Goal: Task Accomplishment & Management: Complete application form

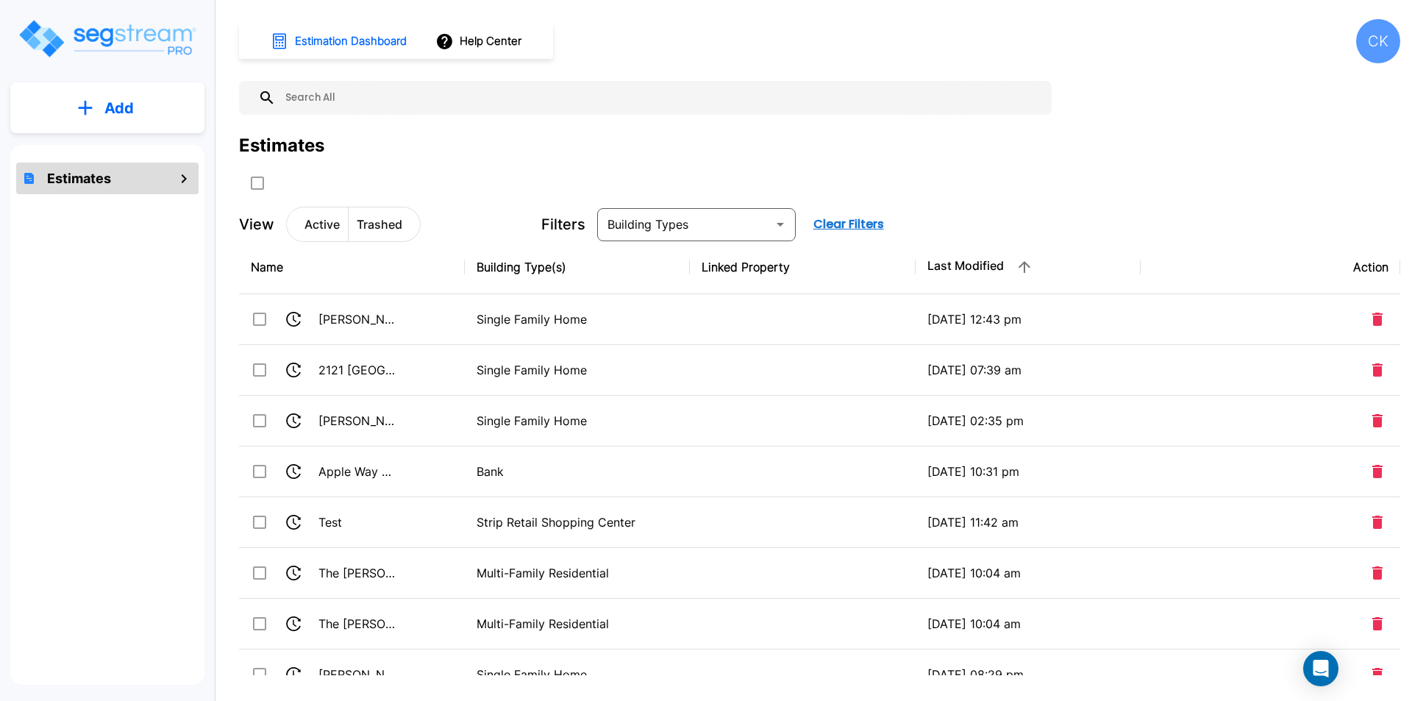
click at [1386, 37] on div "CK" at bounding box center [1378, 41] width 44 height 44
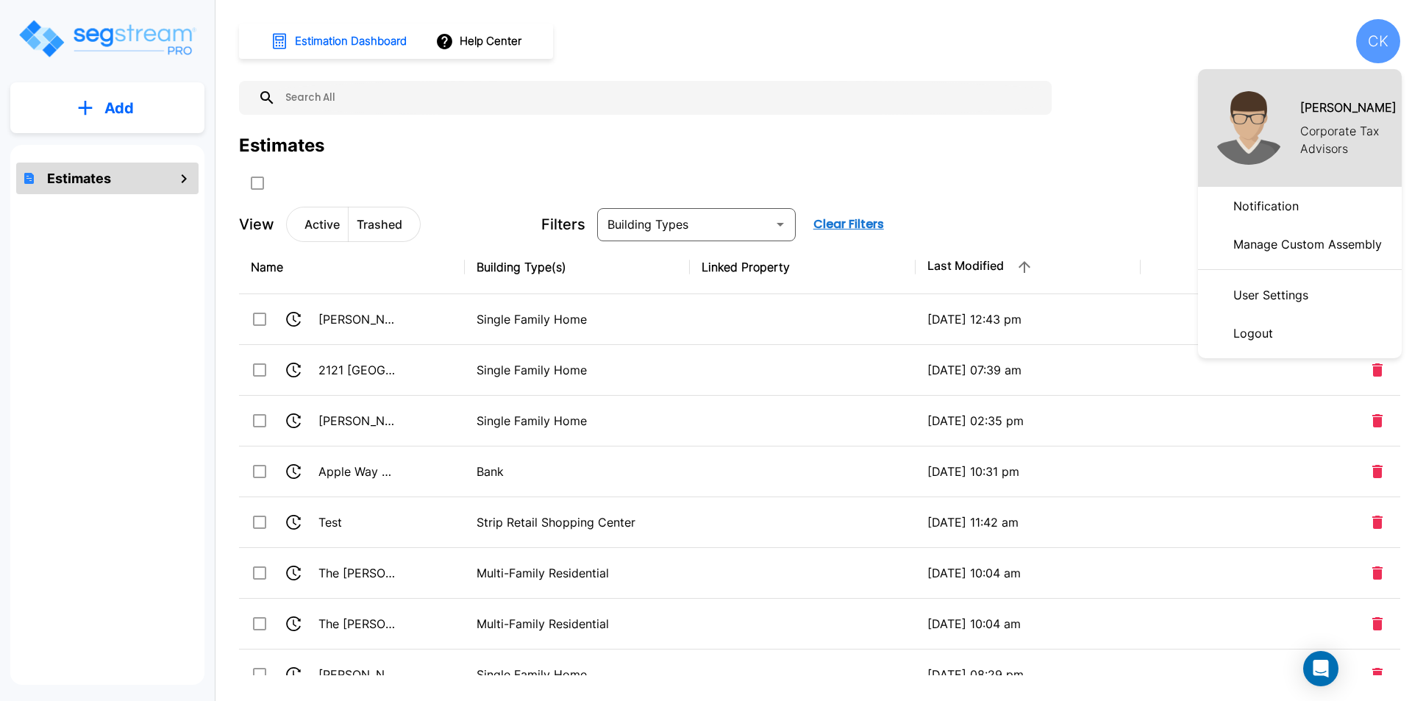
click at [1266, 327] on p "Logout" at bounding box center [1252, 332] width 51 height 29
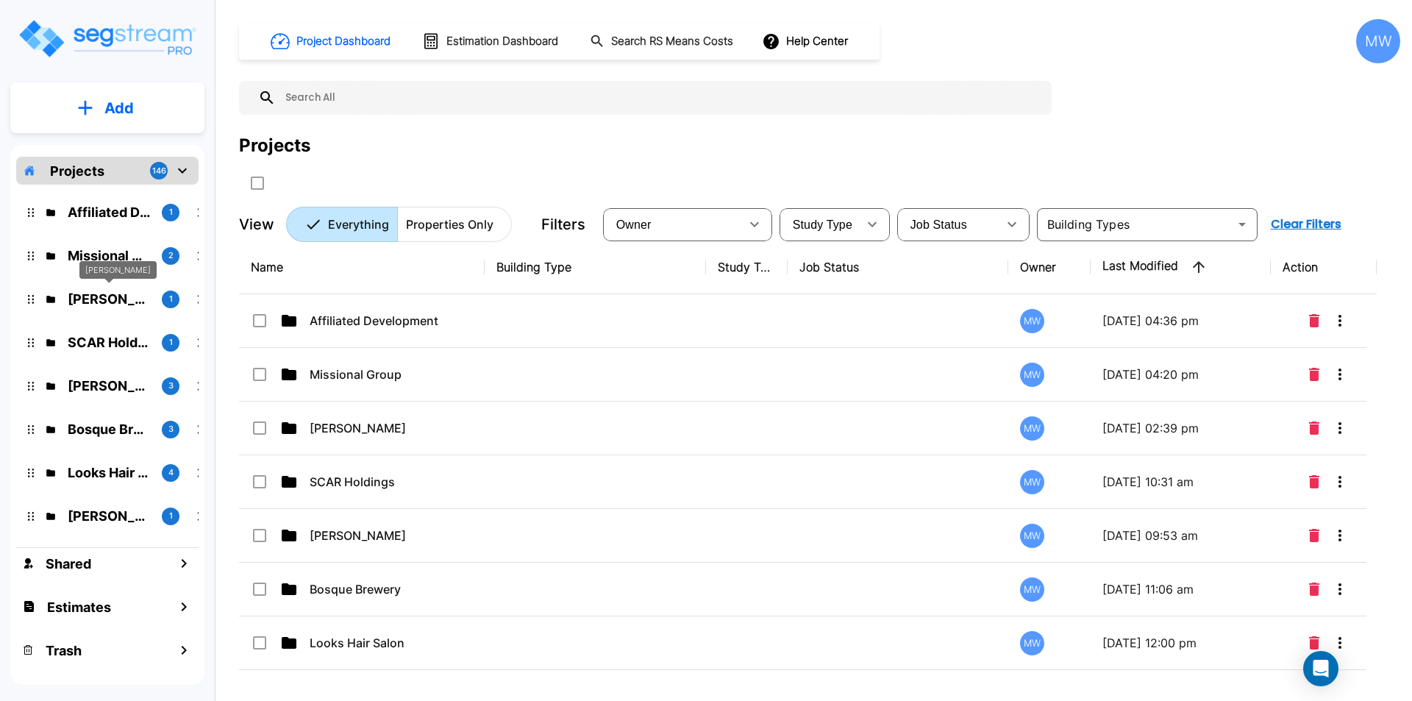
click at [126, 301] on p "Kyle O'Keefe" at bounding box center [109, 299] width 82 height 20
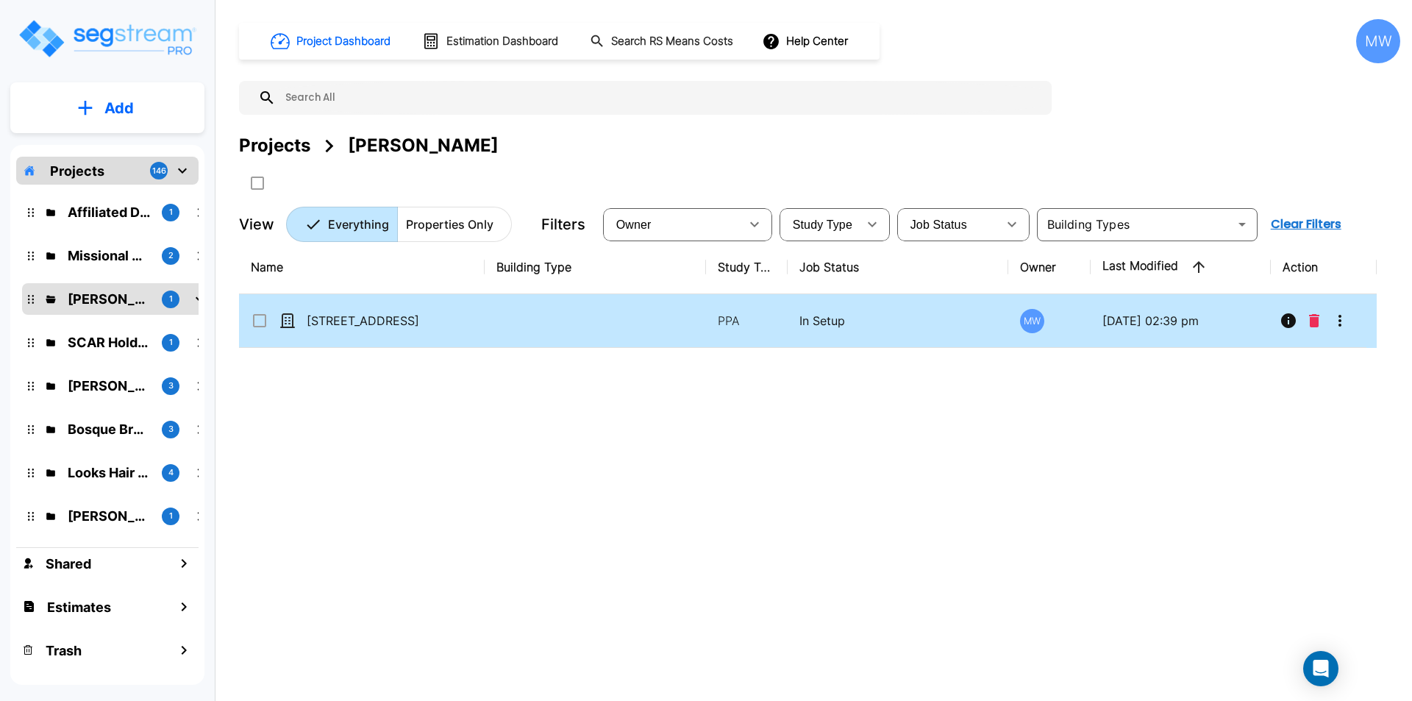
click at [557, 295] on td at bounding box center [595, 321] width 221 height 54
click at [559, 295] on td at bounding box center [595, 321] width 221 height 54
checkbox input "true"
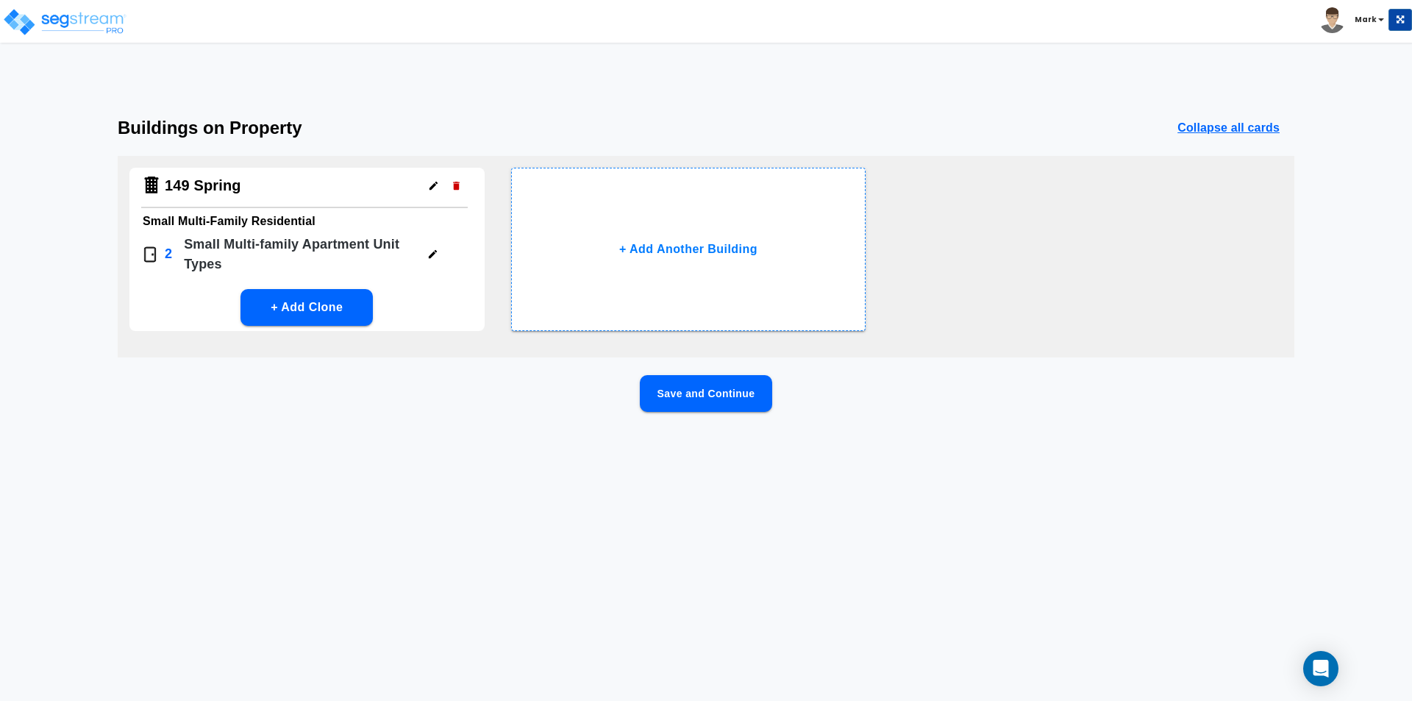
click at [729, 406] on button "Save and Continue" at bounding box center [706, 393] width 132 height 37
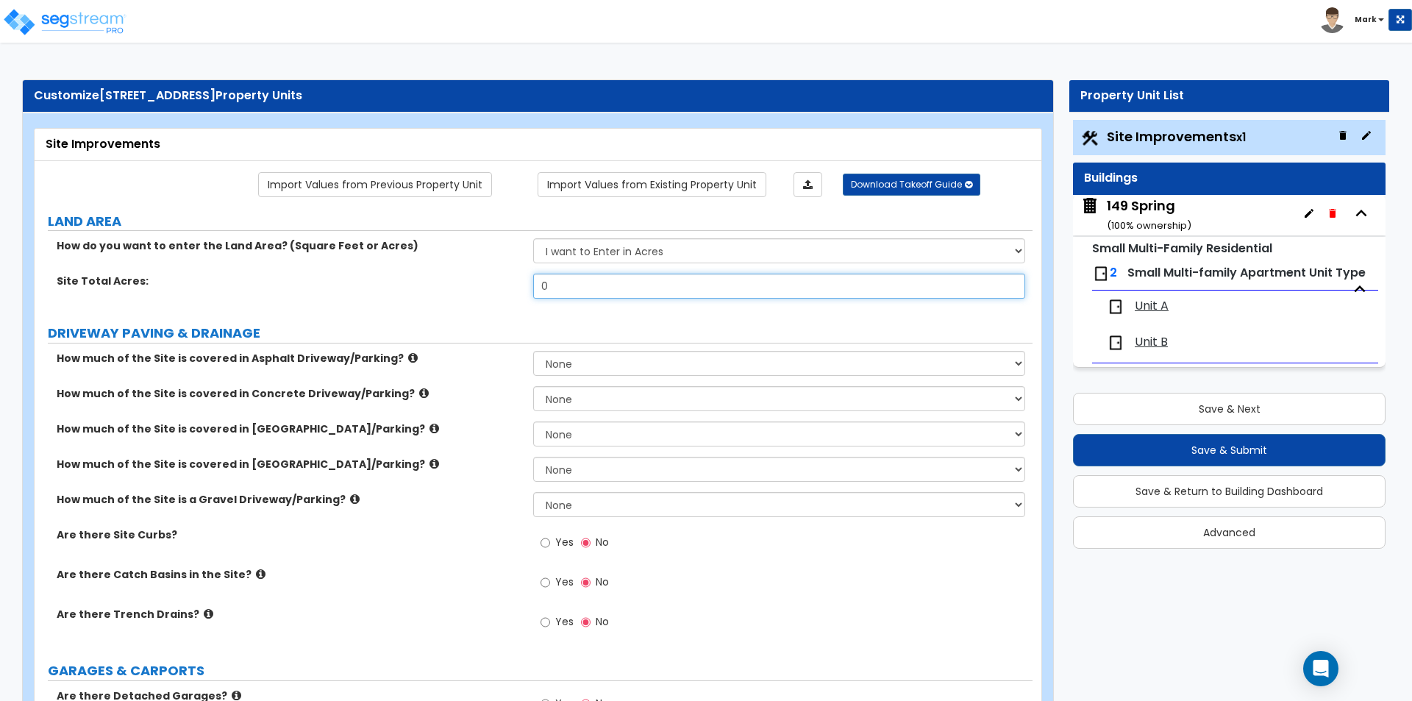
click at [584, 285] on input "0" at bounding box center [778, 286] width 491 height 25
type input ".06"
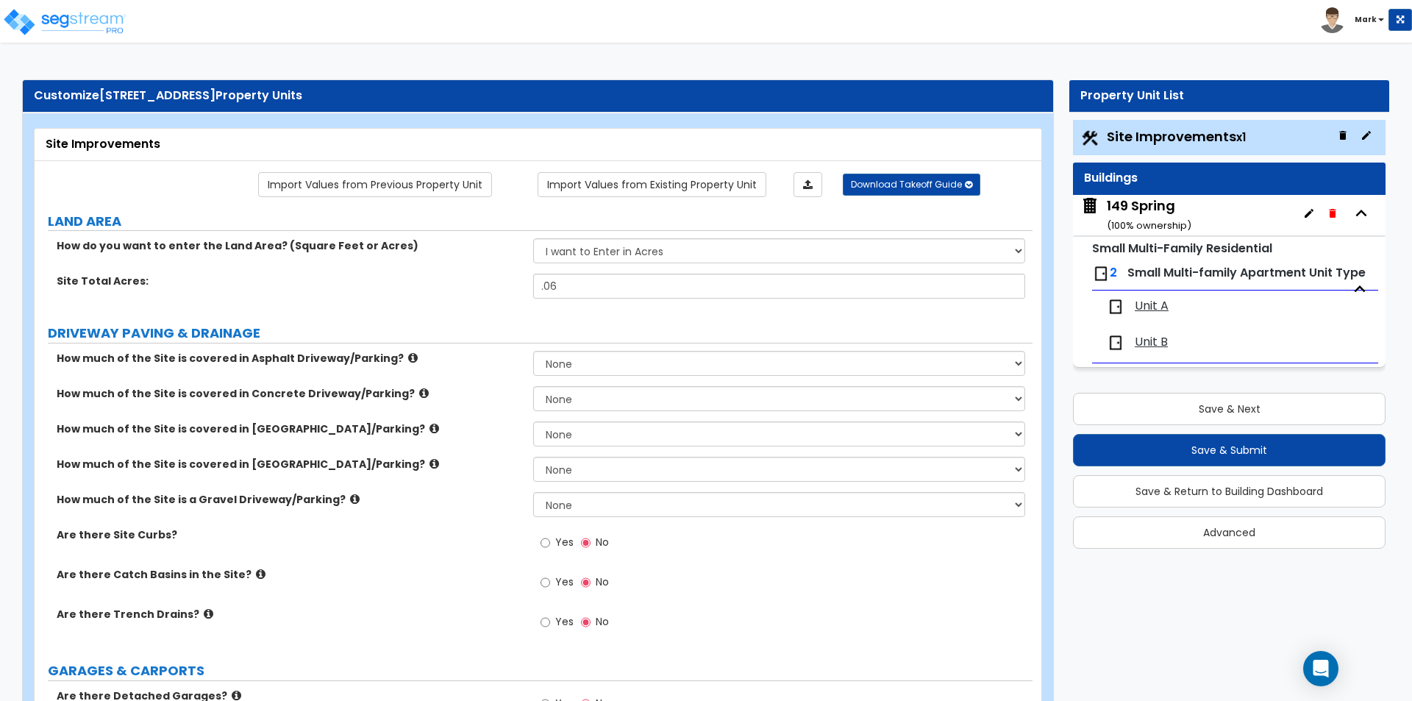
click at [460, 343] on label "DRIVEWAY PAVING & DRAINAGE" at bounding box center [540, 333] width 985 height 19
click at [1158, 215] on div "149 Spring ( 100 % ownership)" at bounding box center [1149, 215] width 85 height 38
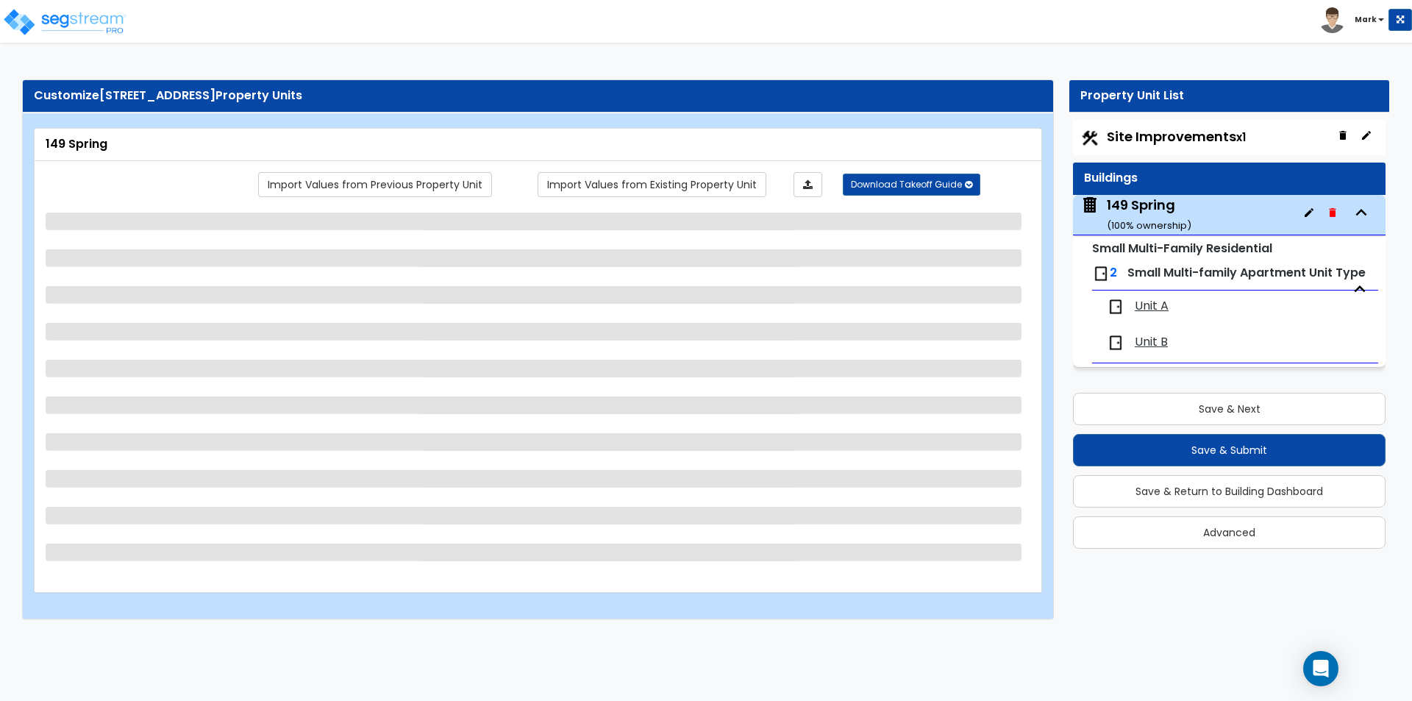
select select "7"
select select "2"
select select "1"
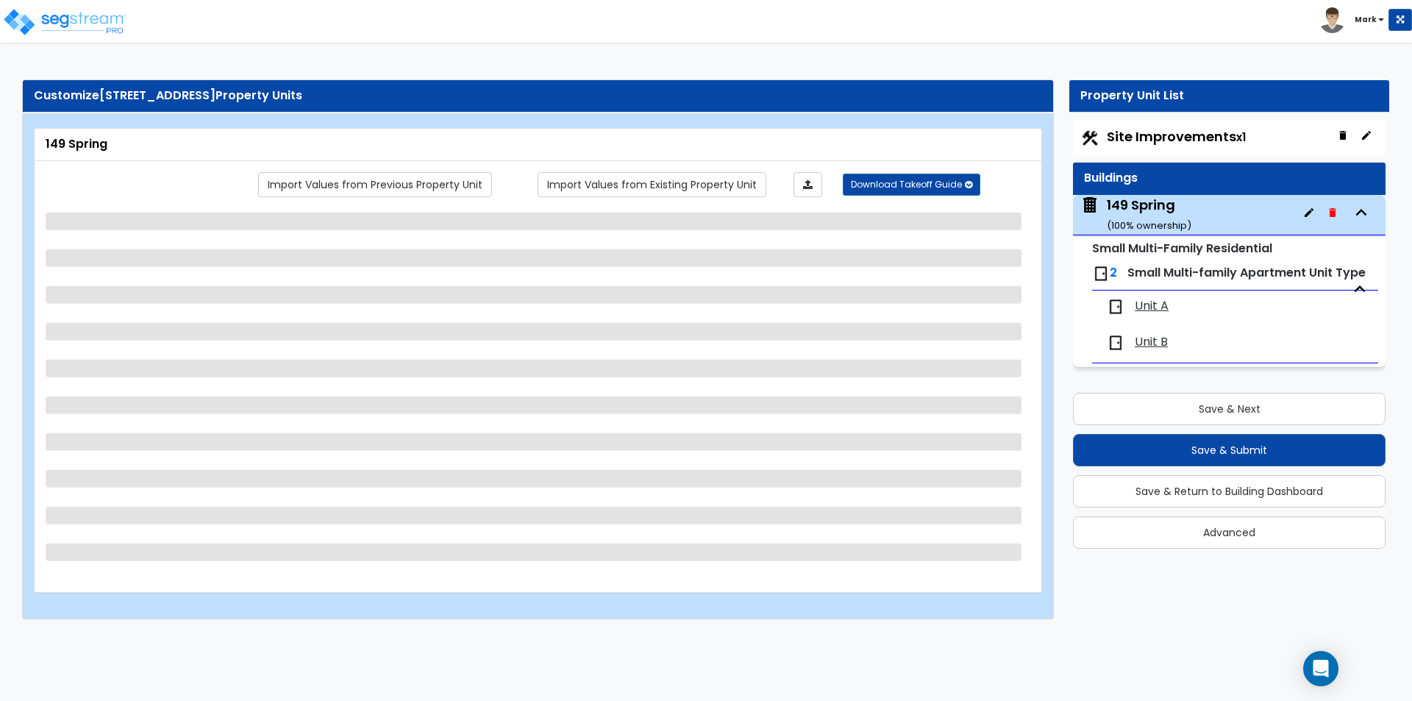
select select "4"
select select "1"
select select "5"
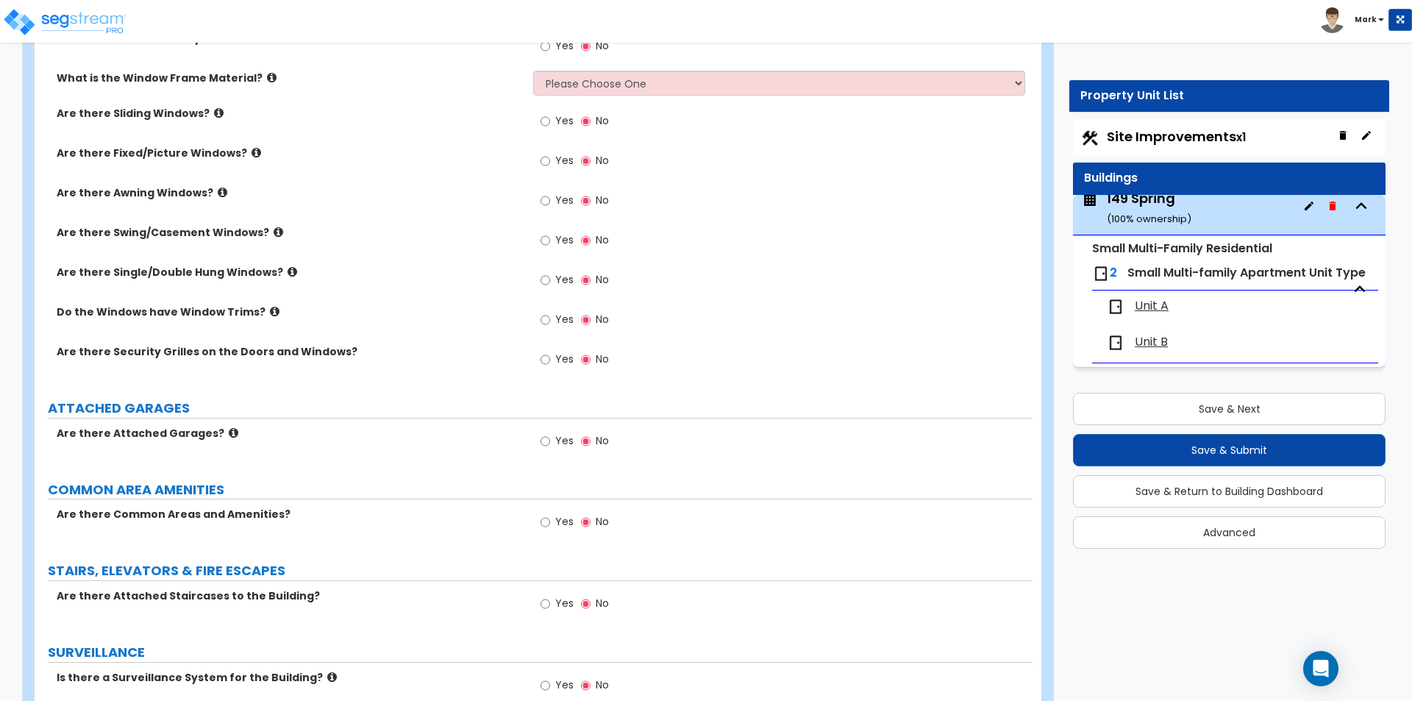
scroll to position [1778, 0]
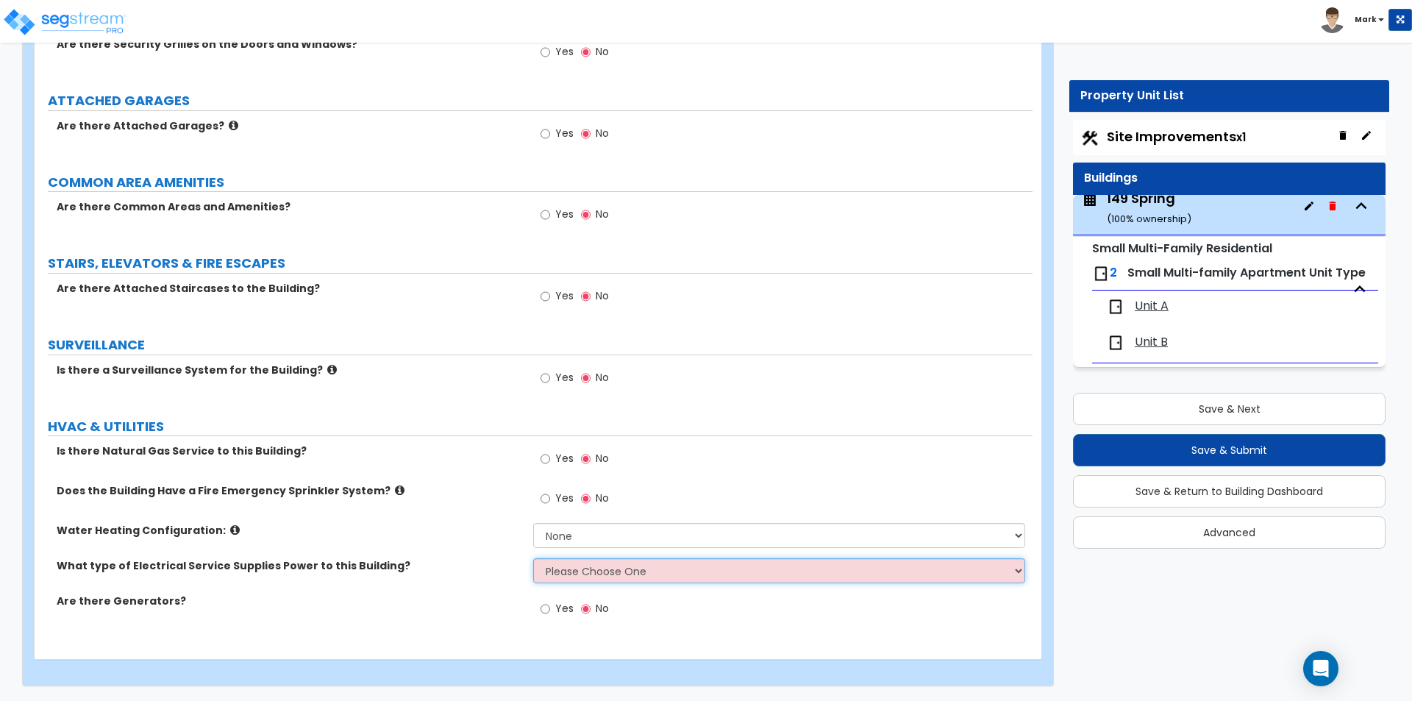
click at [570, 576] on select "Please Choose One Overhead Underground" at bounding box center [778, 570] width 491 height 25
select select "1"
click at [533, 558] on select "Please Choose One Overhead Underground" at bounding box center [778, 570] width 491 height 25
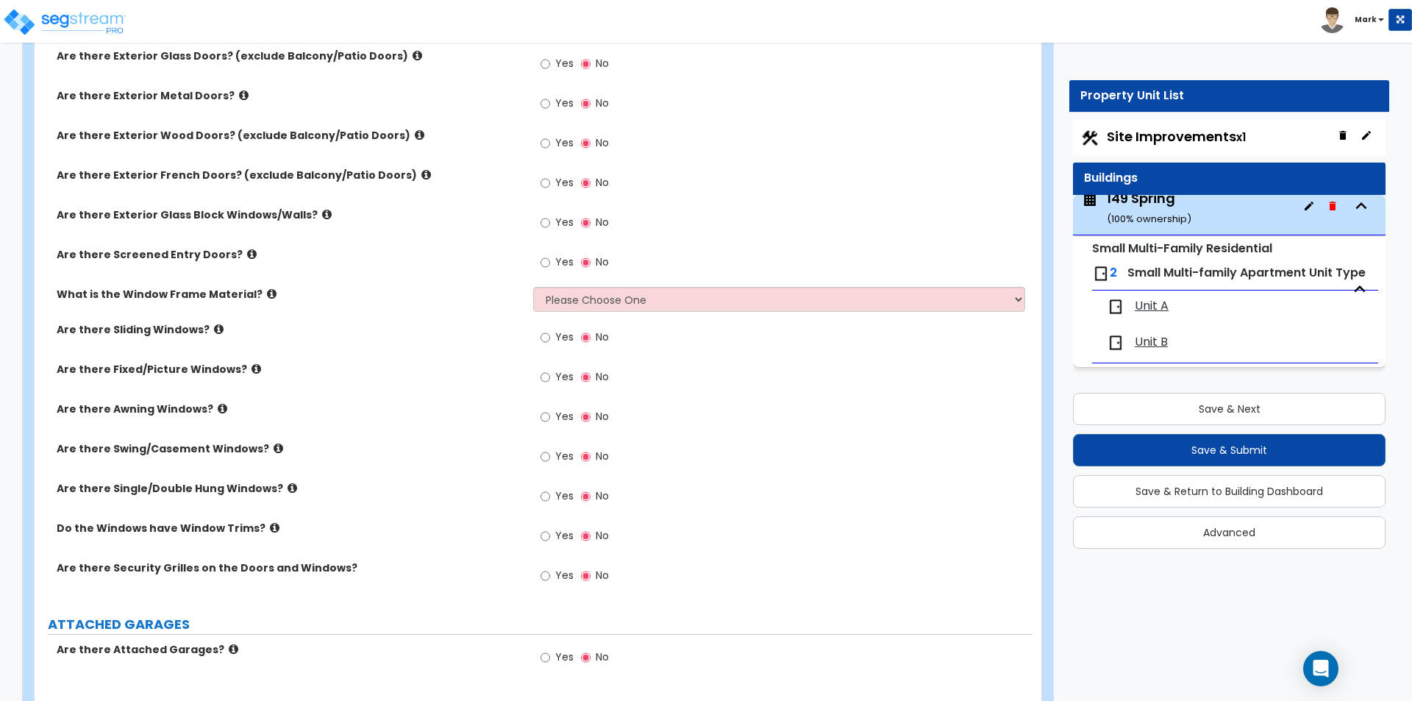
scroll to position [1263, 0]
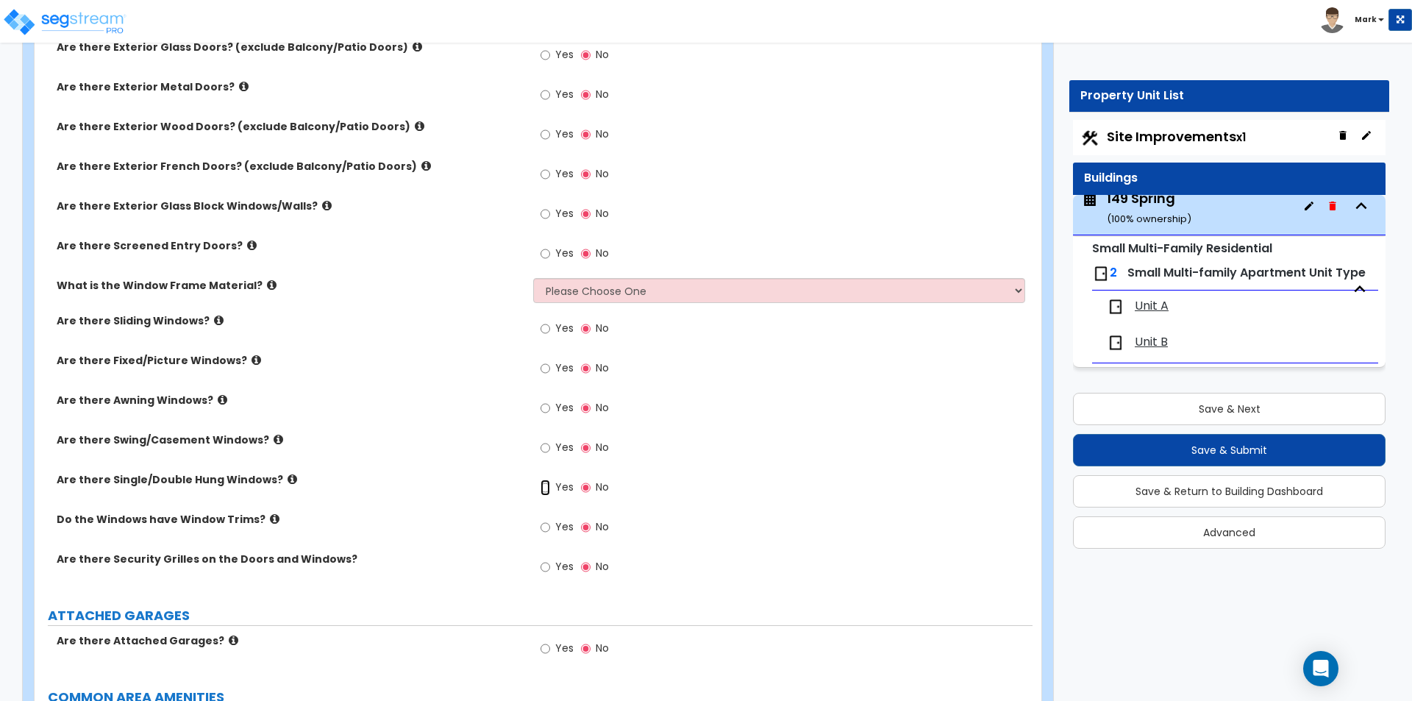
click at [545, 485] on input "Yes" at bounding box center [546, 487] width 10 height 16
radio input "true"
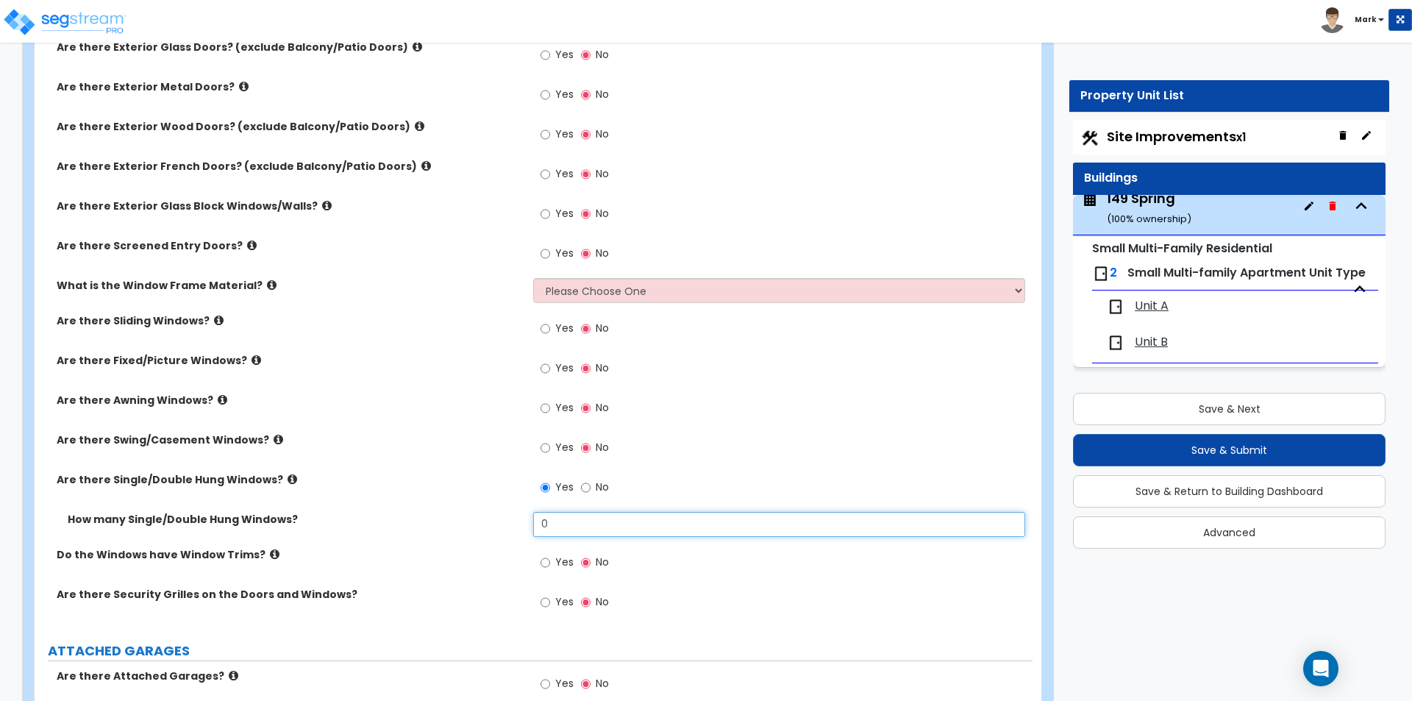
click at [568, 518] on input "0" at bounding box center [778, 524] width 491 height 25
type input "27"
click at [548, 567] on input "Yes" at bounding box center [546, 562] width 10 height 16
radio input "true"
drag, startPoint x: 622, startPoint y: 275, endPoint x: 624, endPoint y: 284, distance: 9.1
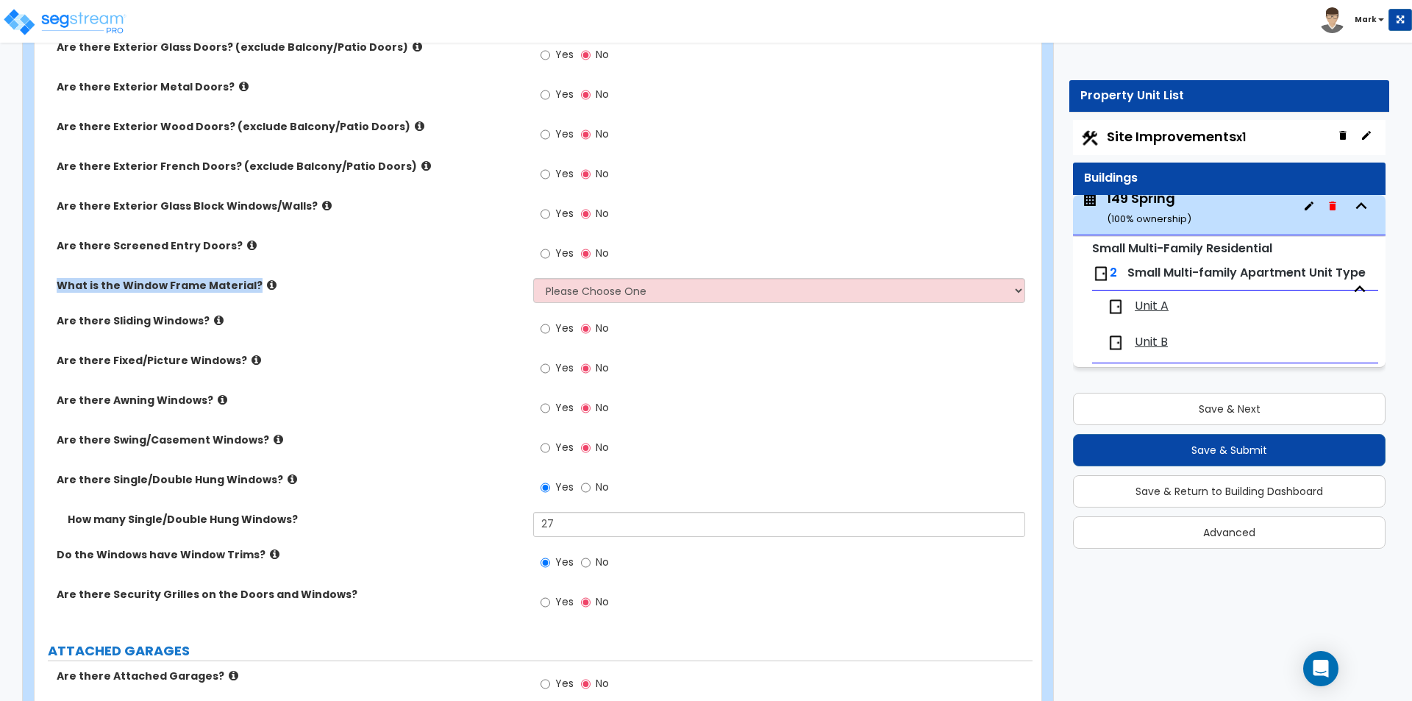
click at [624, 284] on div "Are there Exterior Glass Doors? (exclude Balcony/Patio Doors) Yes No Are there …" at bounding box center [534, 333] width 976 height 587
click at [624, 284] on select "Please Choose One Vinyl Aluminum Wood" at bounding box center [778, 290] width 491 height 25
select select "3"
click at [533, 278] on select "Please Choose One Vinyl Aluminum Wood" at bounding box center [778, 290] width 491 height 25
click at [407, 303] on div "What is the Window Frame Material? Please Choose One Vinyl Aluminum Wood" at bounding box center [534, 295] width 998 height 35
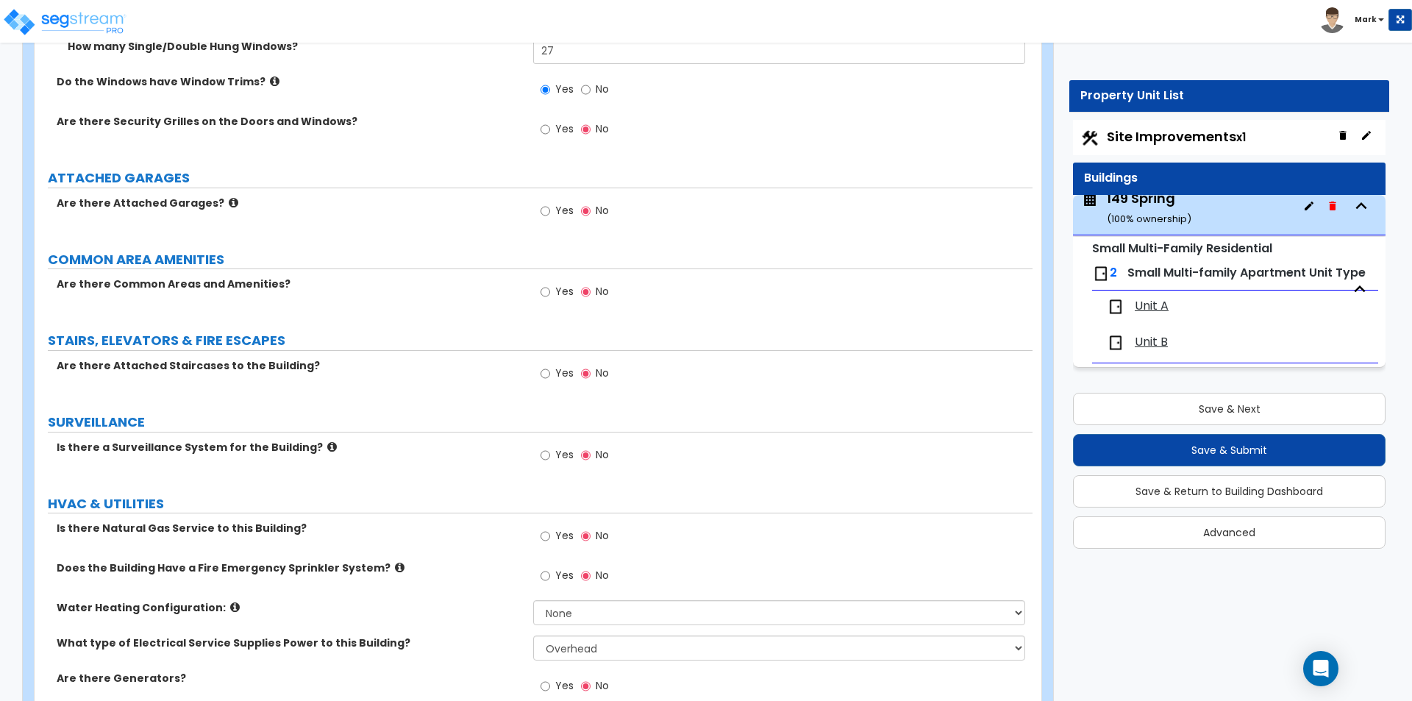
scroll to position [1813, 0]
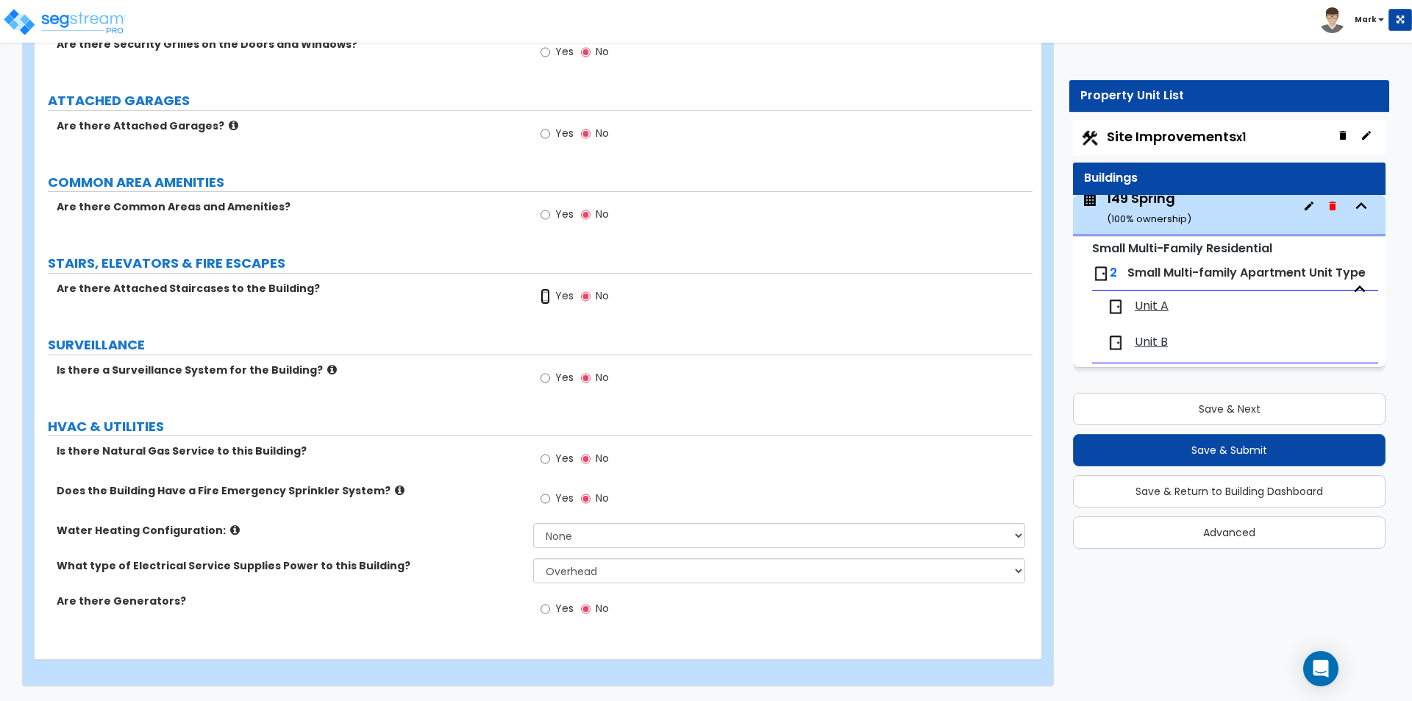
click at [551, 296] on label "Yes" at bounding box center [557, 297] width 33 height 25
click at [550, 296] on input "Yes" at bounding box center [546, 296] width 10 height 16
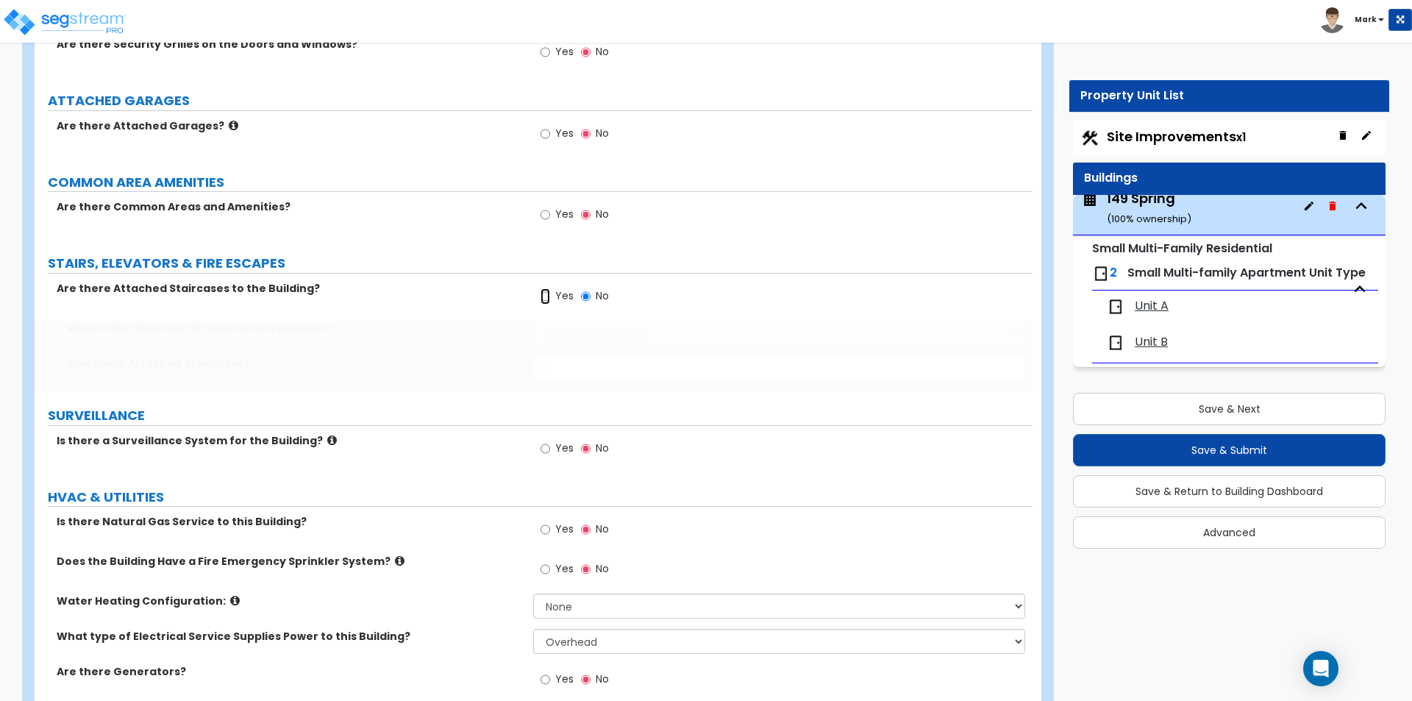
radio input "true"
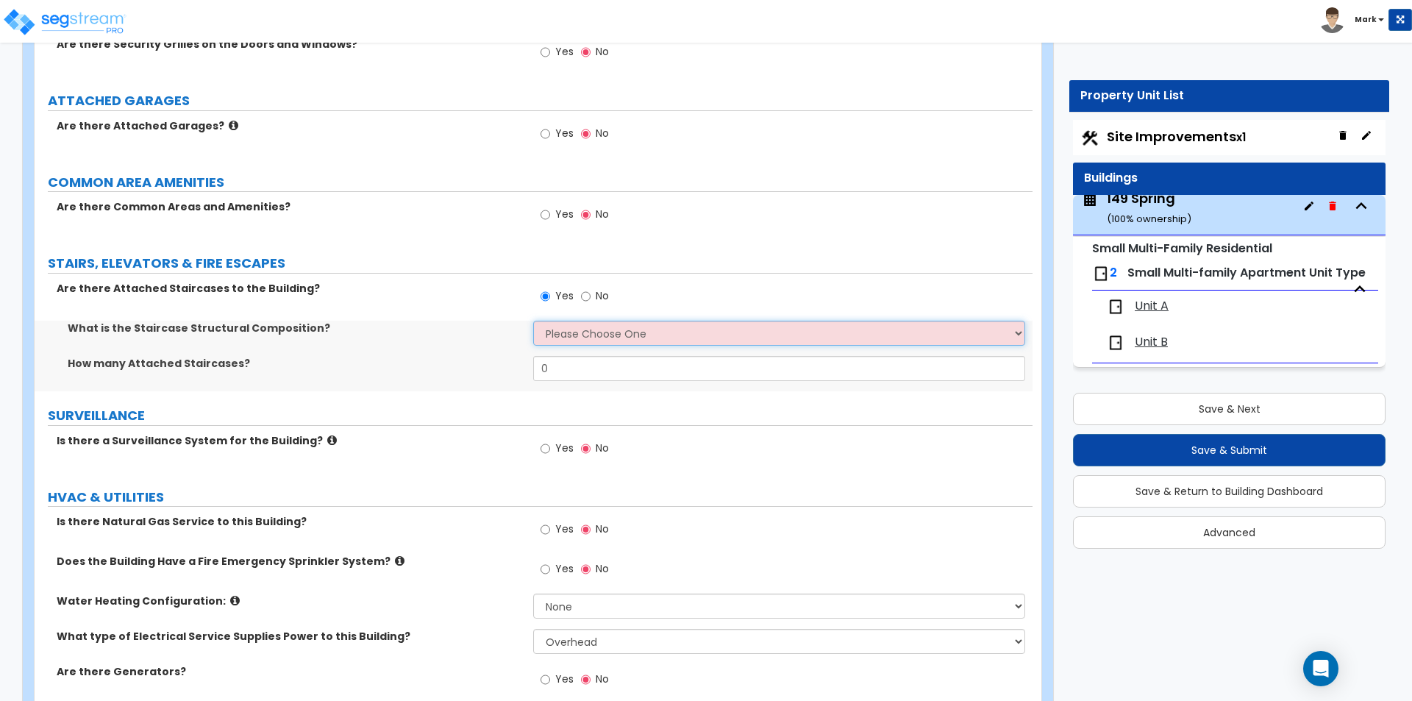
click at [566, 335] on select "Please Choose One Reinforced Concrete Structural Steel Wood" at bounding box center [778, 333] width 491 height 25
select select "7"
click at [533, 321] on select "Please Choose One Reinforced Concrete Structural Steel Wood" at bounding box center [778, 333] width 491 height 25
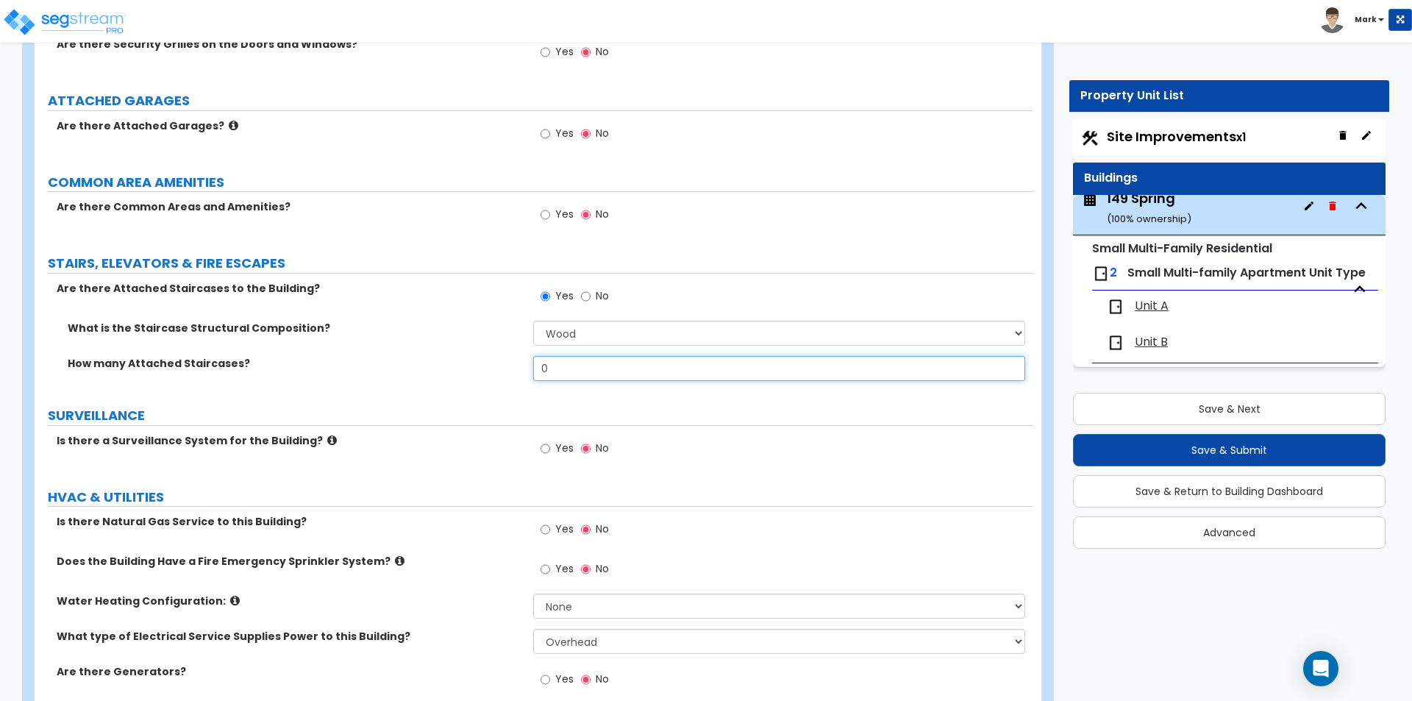
click at [575, 365] on input "0" at bounding box center [778, 368] width 491 height 25
type input "2"
click at [466, 377] on div "How many Attached Staircases? 2" at bounding box center [534, 373] width 998 height 35
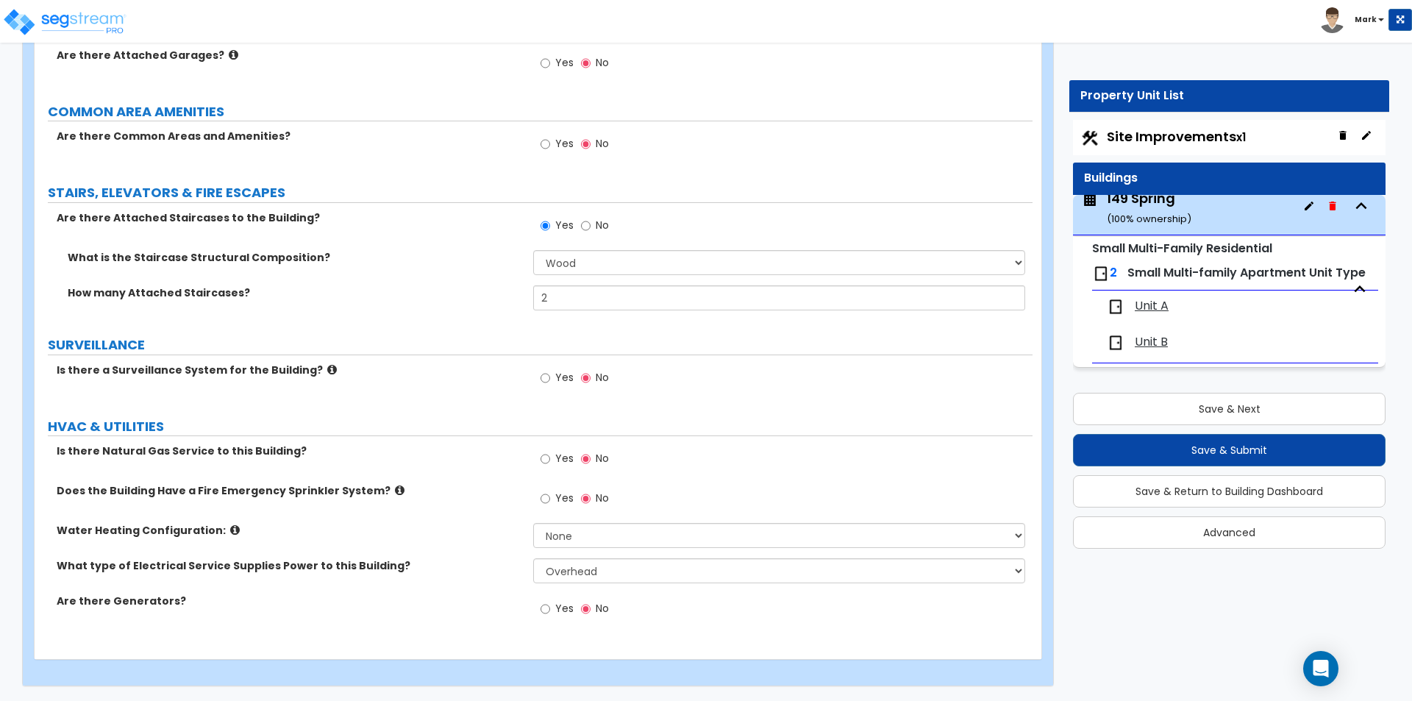
click at [1141, 300] on span "Unit A" at bounding box center [1152, 306] width 34 height 17
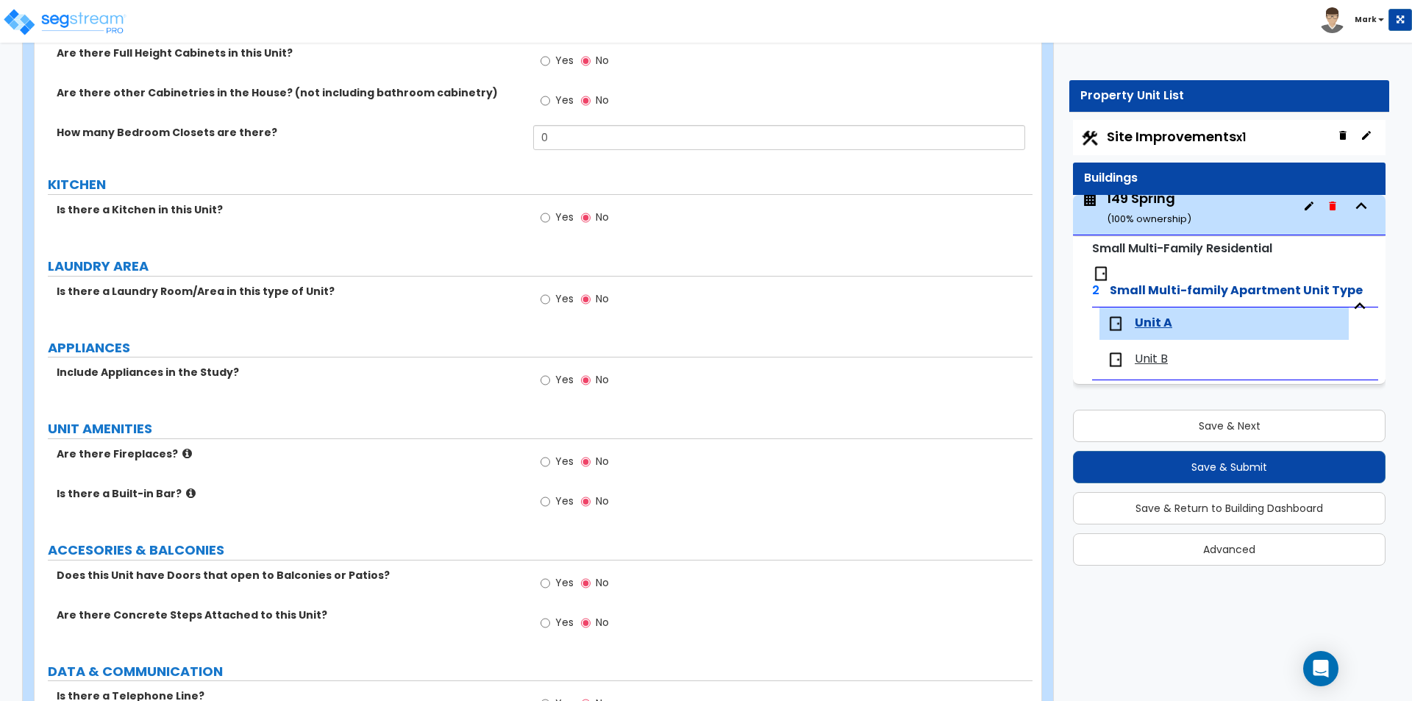
scroll to position [1374, 0]
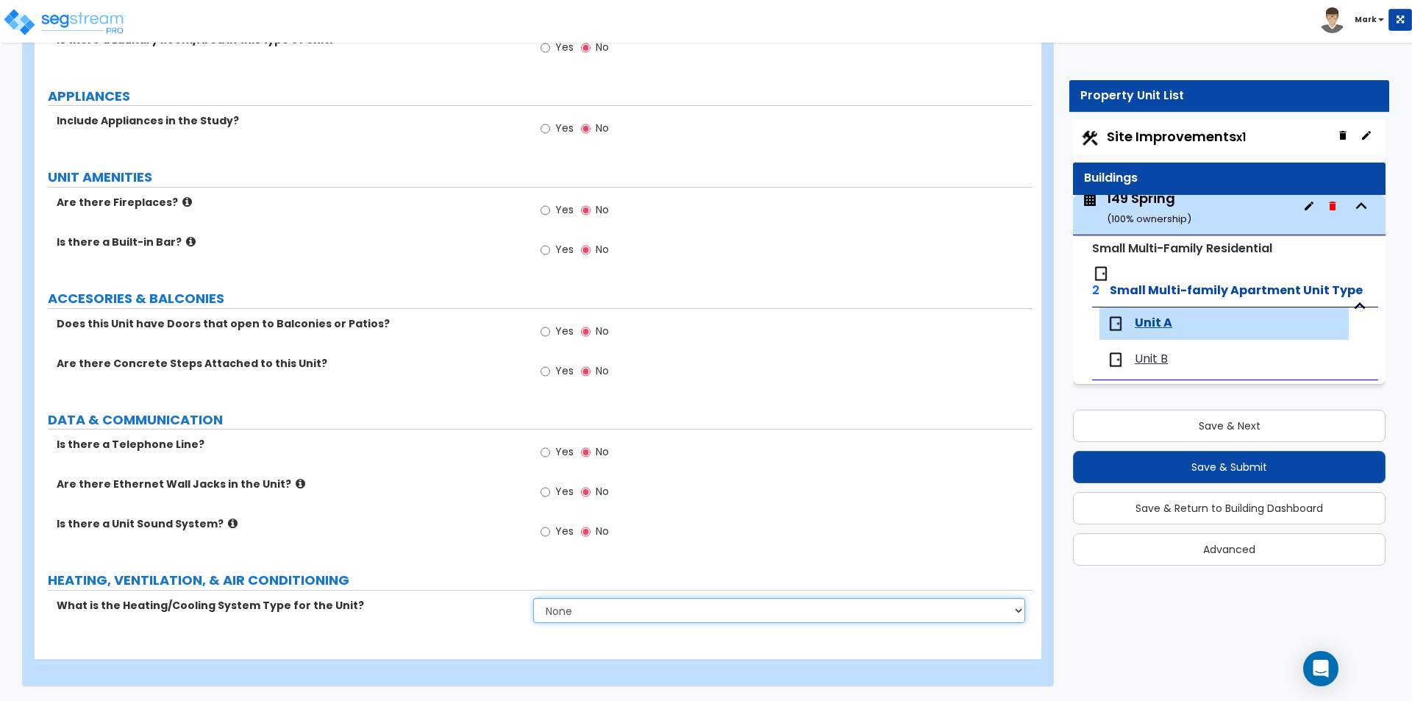
click at [566, 611] on select "None Heat Only Centralized Heating & Cooling Thru Wall Air Conditioners Mini Sp…" at bounding box center [778, 610] width 491 height 25
select select "2"
click at [533, 598] on select "None Heat Only Centralized Heating & Cooling Thru Wall Air Conditioners Mini Sp…" at bounding box center [778, 610] width 491 height 25
click at [507, 577] on label "HEATING, VENTILATION, & AIR CONDITIONING" at bounding box center [540, 580] width 985 height 19
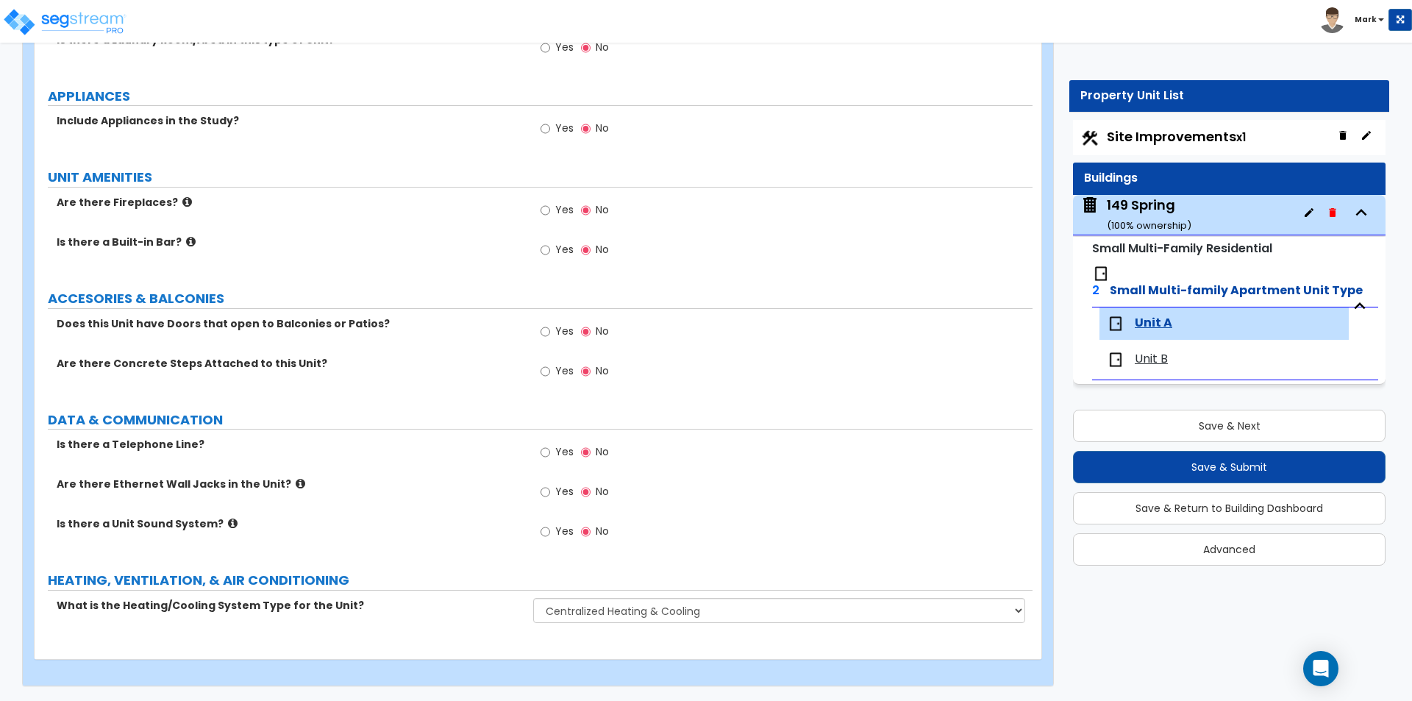
click at [1178, 213] on div "149 Spring ( 100 % ownership)" at bounding box center [1149, 215] width 85 height 38
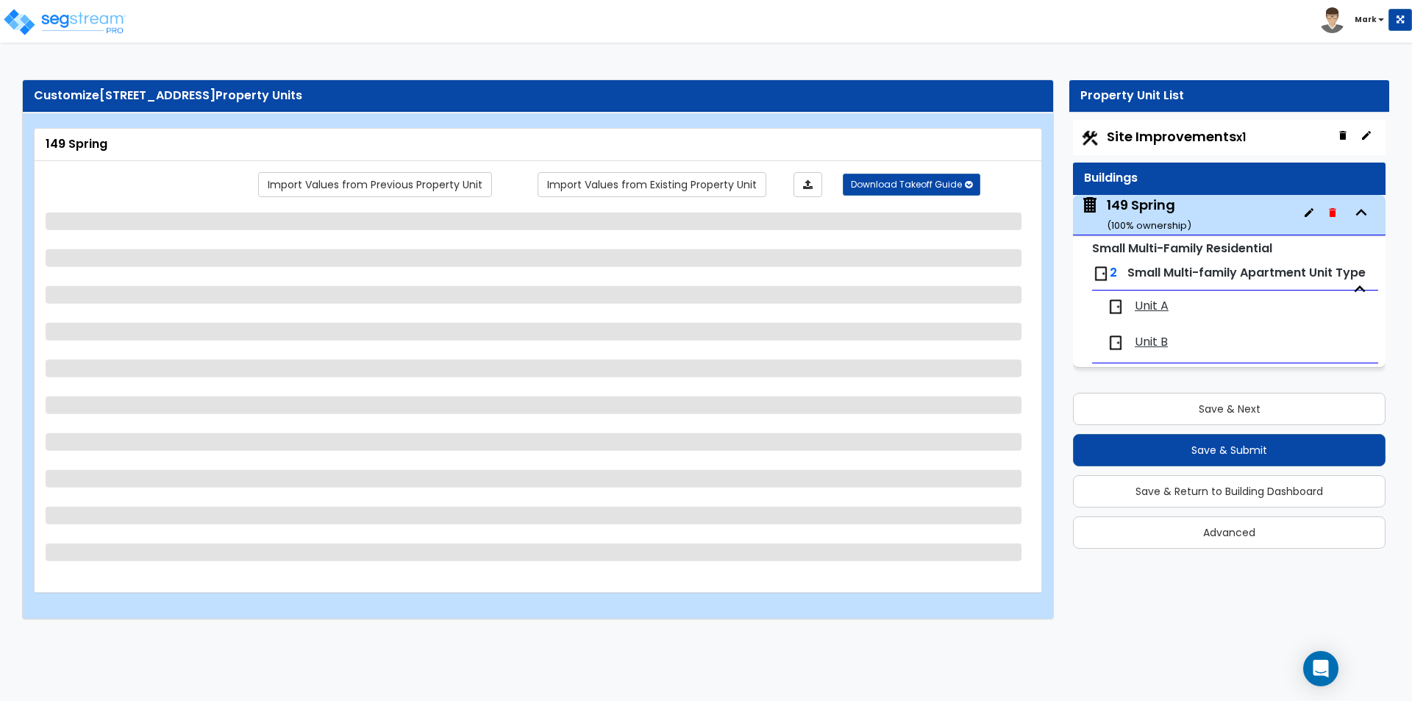
select select "7"
select select "2"
select select "1"
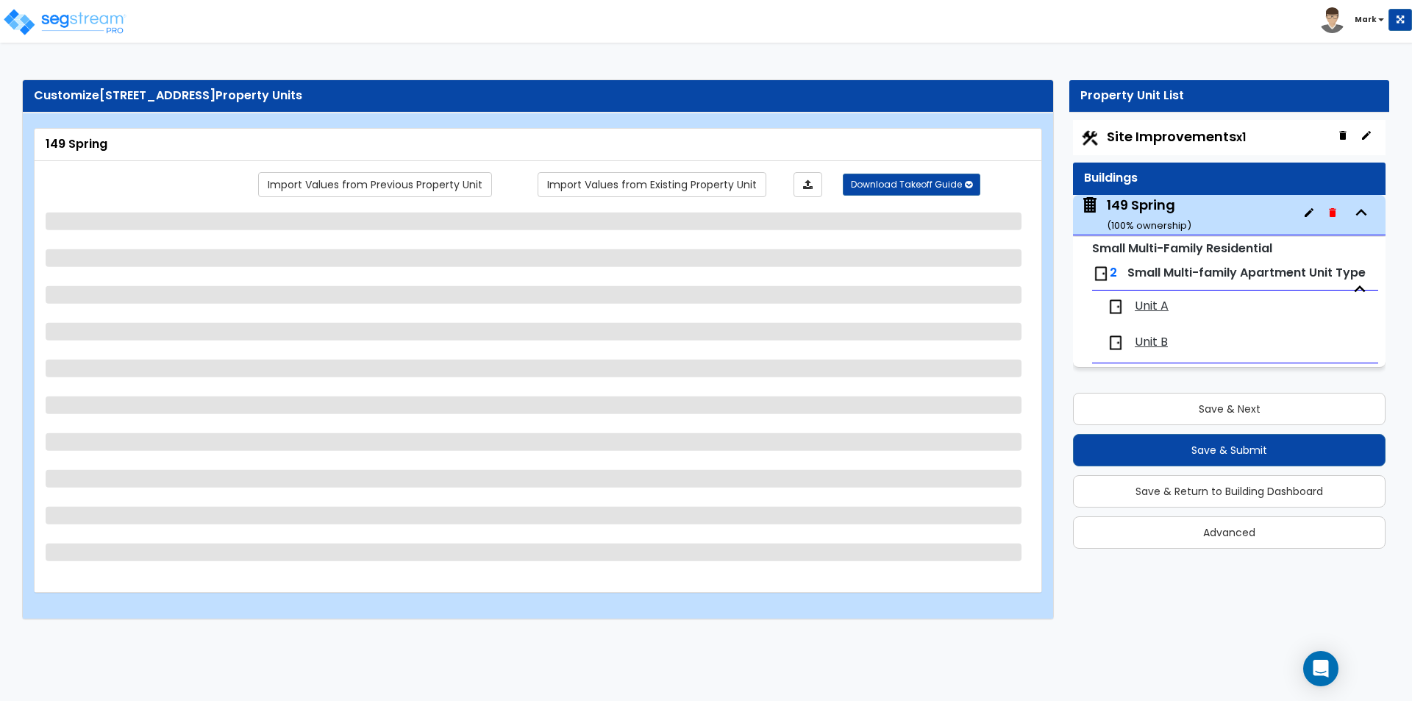
select select "4"
select select "1"
select select "5"
select select "3"
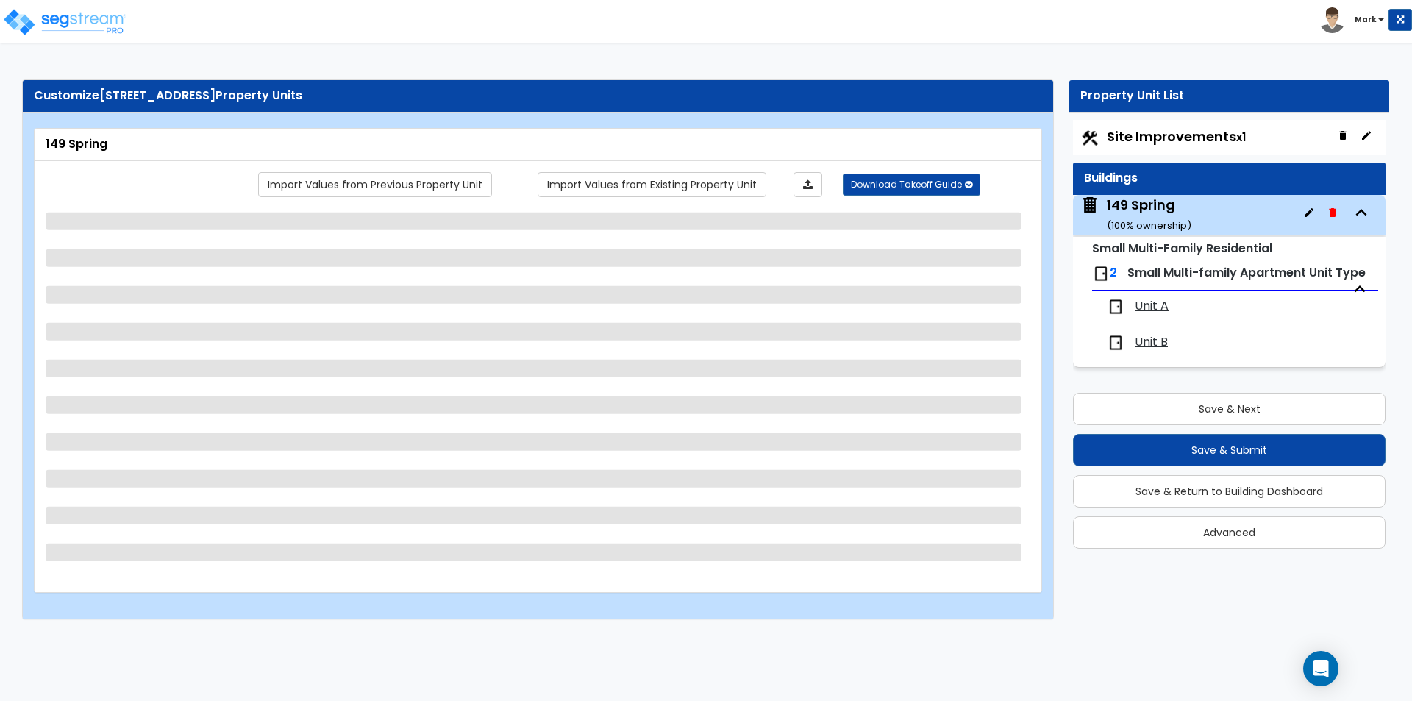
select select "7"
select select "1"
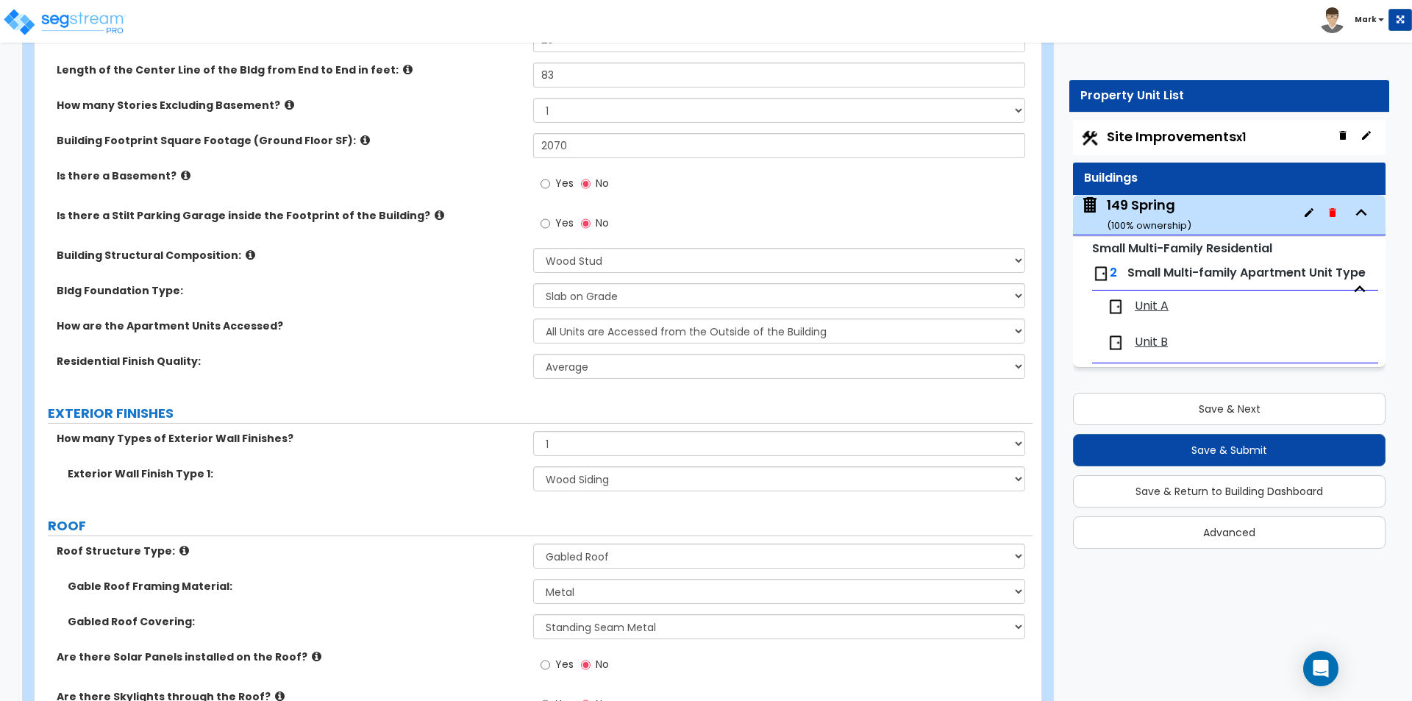
scroll to position [294, 0]
click at [1149, 301] on span "Unit A" at bounding box center [1152, 306] width 34 height 17
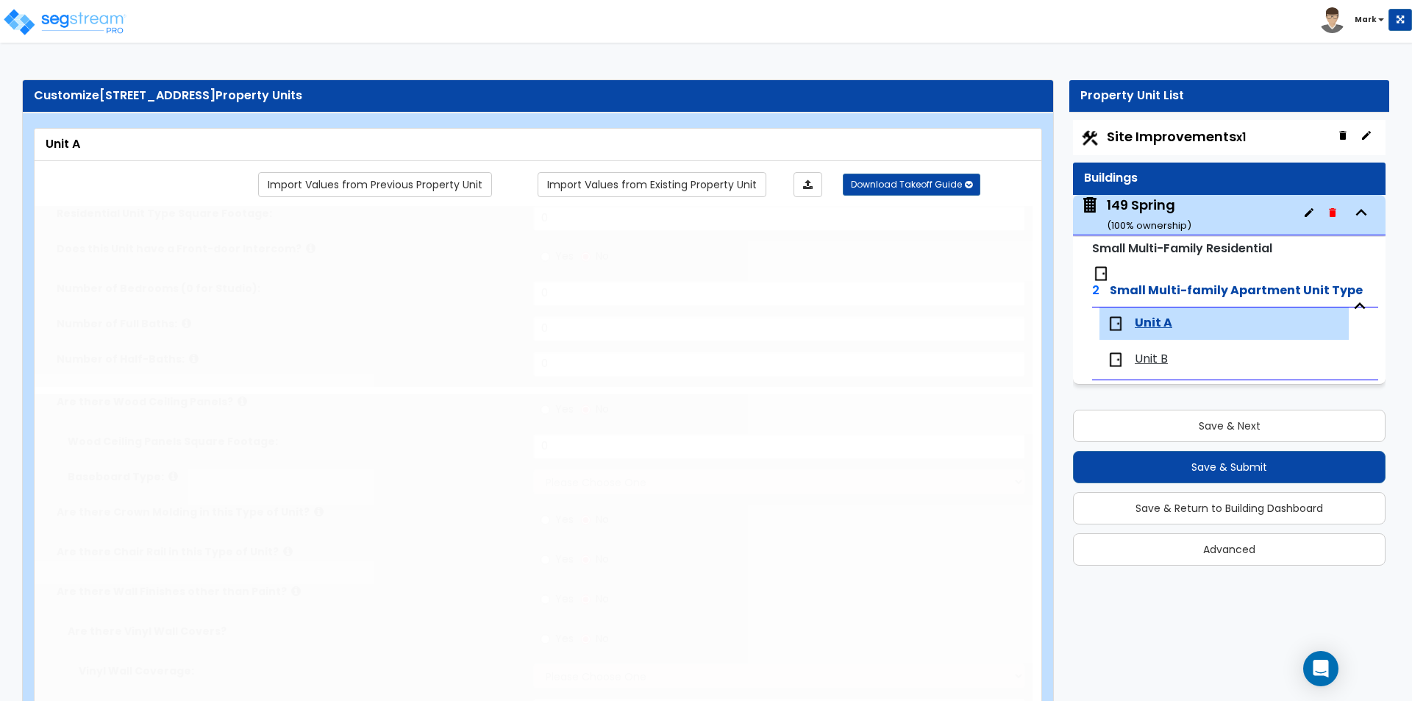
select select "2"
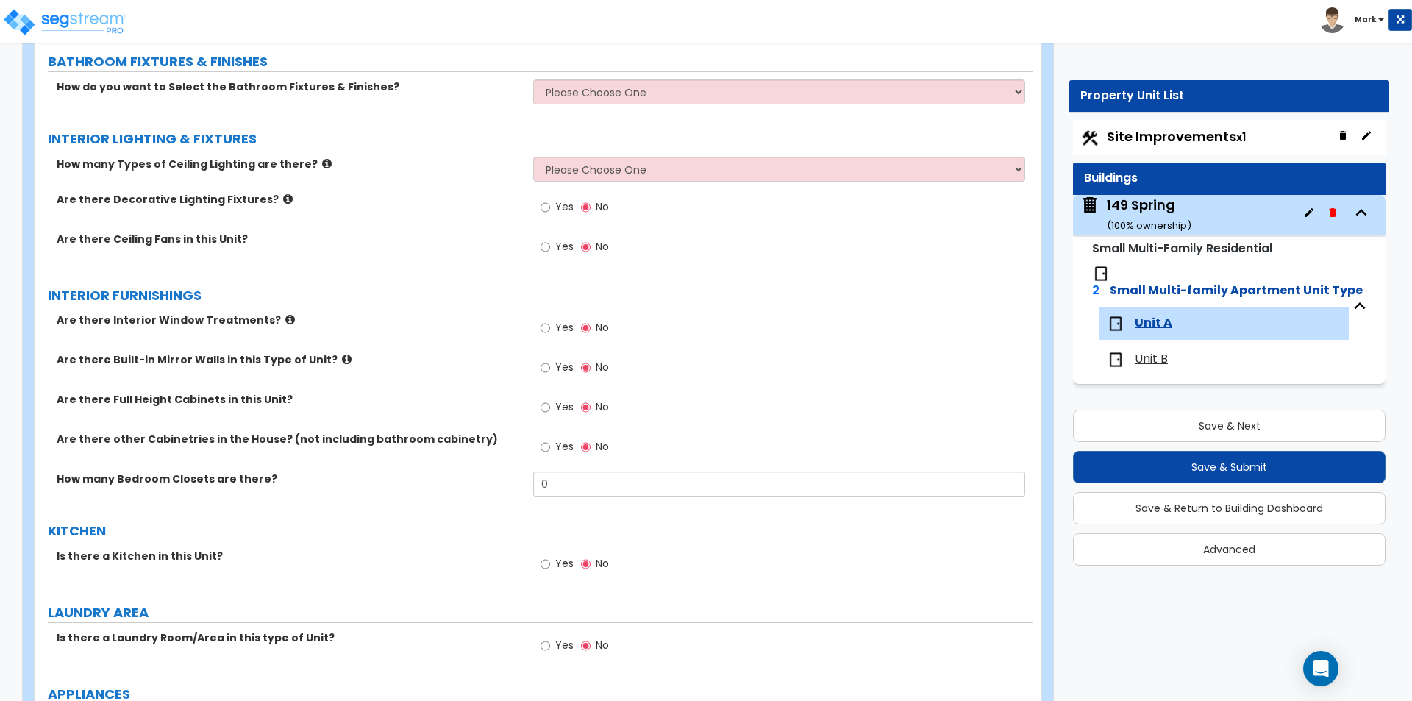
scroll to position [735, 0]
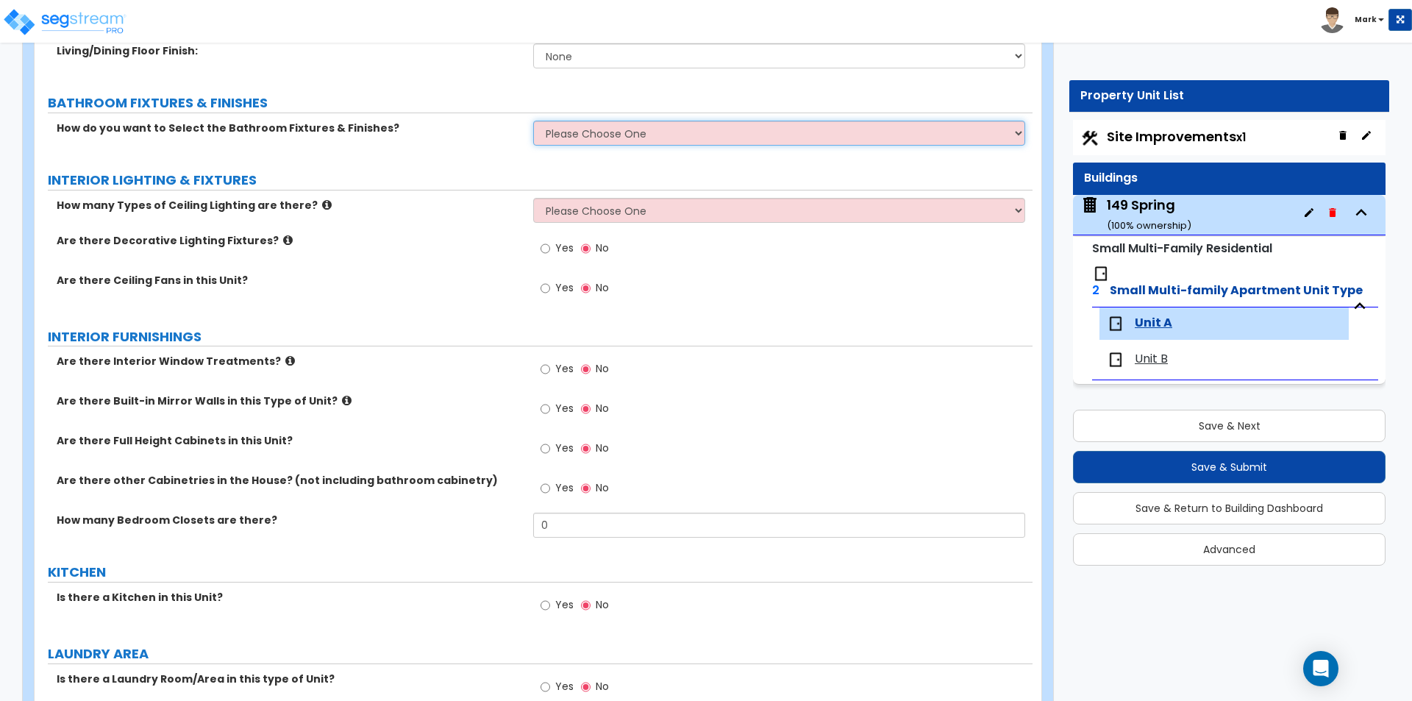
click at [582, 132] on select "Please Choose One Select the type of Fixtures and Finishes only for one Bath an…" at bounding box center [778, 133] width 491 height 25
select select "1"
click at [533, 121] on select "Please Choose One Select the type of Fixtures and Finishes only for one Bath an…" at bounding box center [778, 133] width 491 height 25
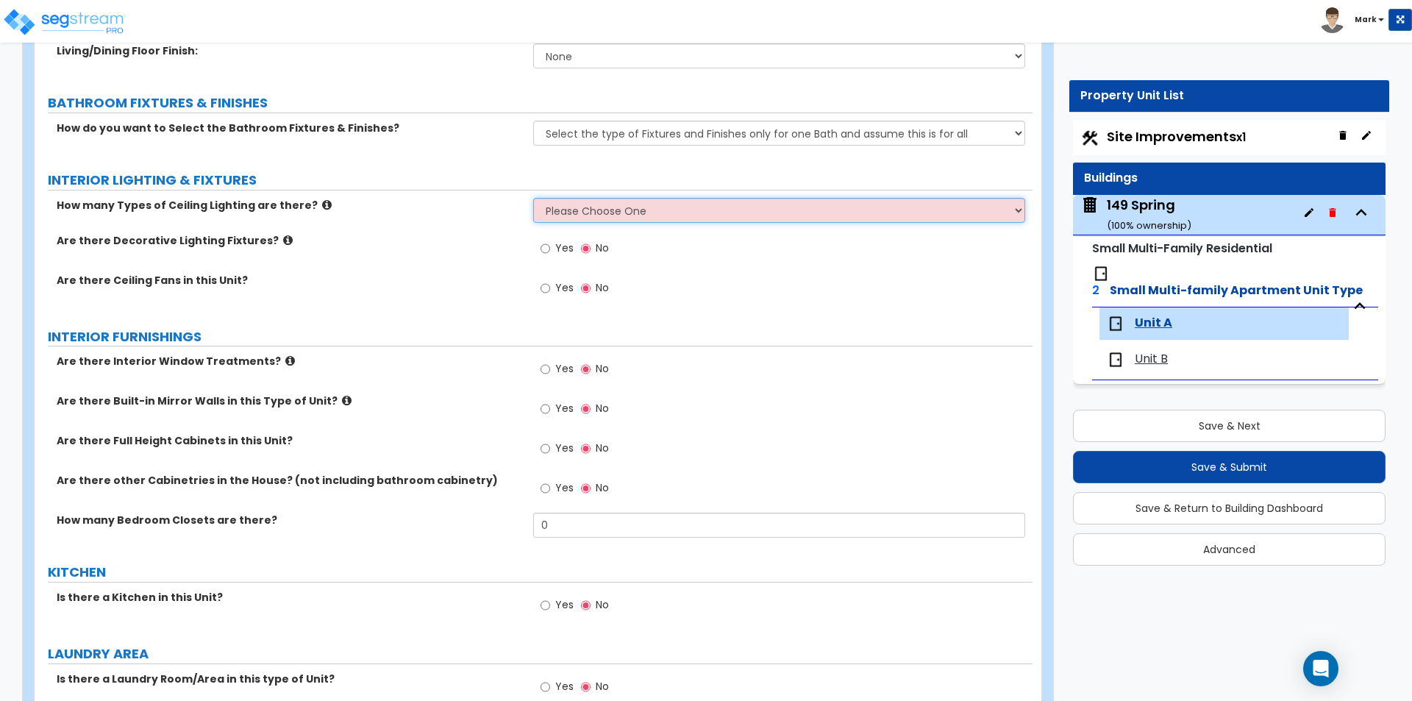
click at [571, 208] on select "Please Choose One 1 2 3" at bounding box center [778, 210] width 491 height 25
click at [461, 231] on div "How many Types of Ceiling Lighting are there? Please Choose One 1 2 3" at bounding box center [534, 215] width 998 height 35
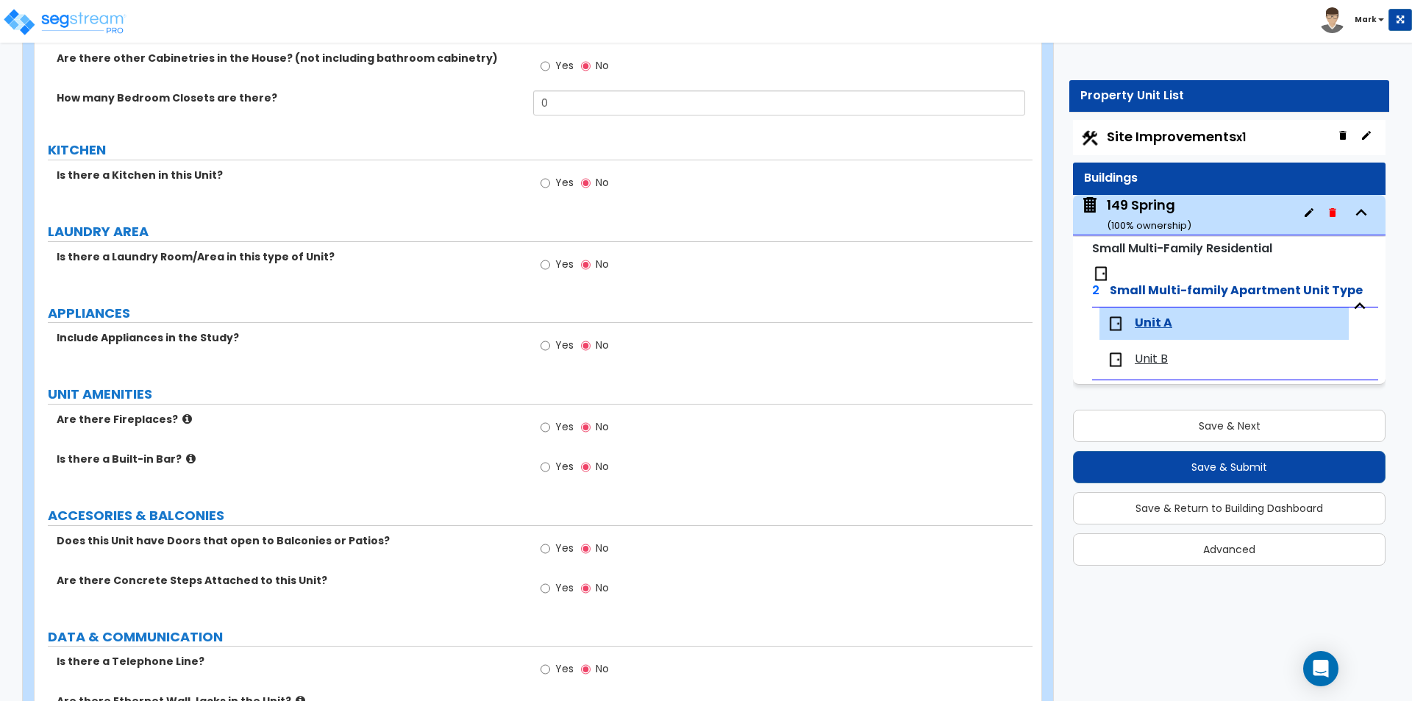
scroll to position [1154, 0]
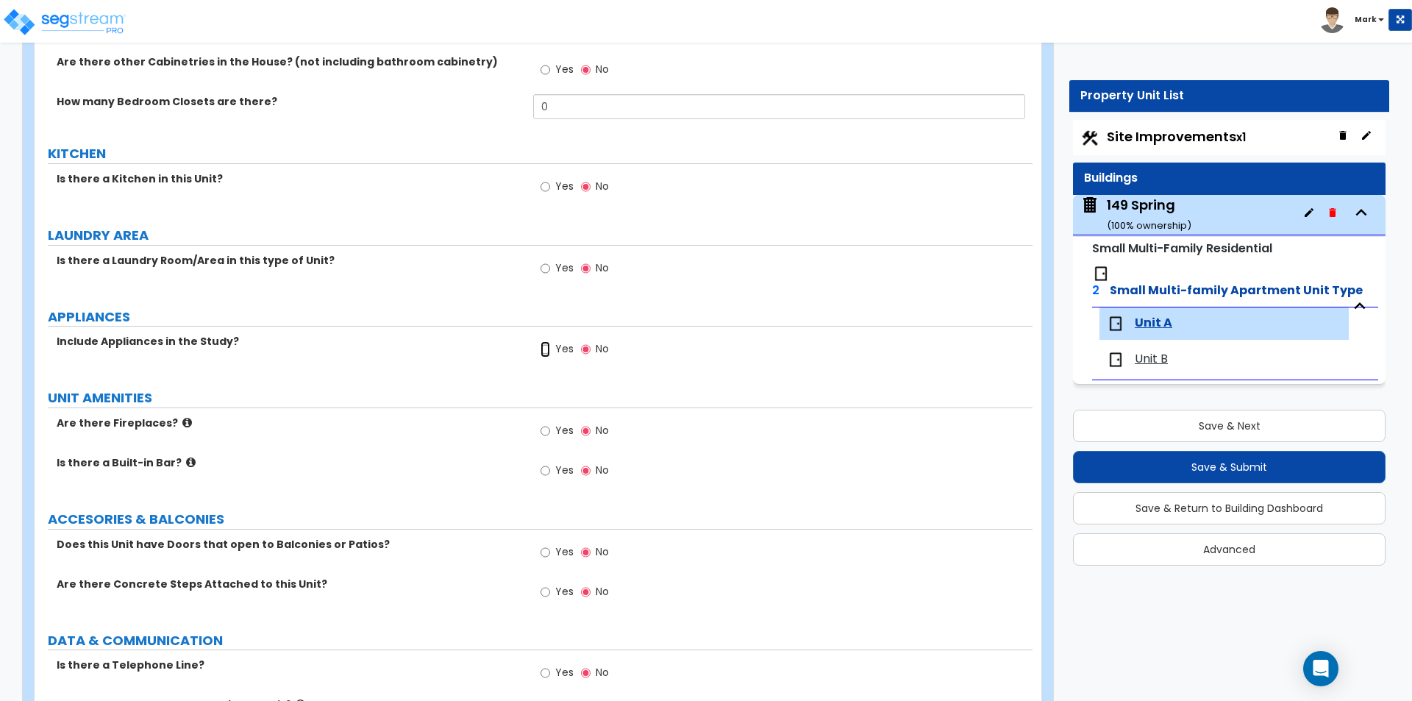
click at [546, 354] on input "Yes" at bounding box center [546, 349] width 10 height 16
radio input "true"
click at [559, 266] on span "Yes" at bounding box center [564, 267] width 18 height 15
click at [550, 266] on input "Yes" at bounding box center [546, 268] width 10 height 16
radio input "true"
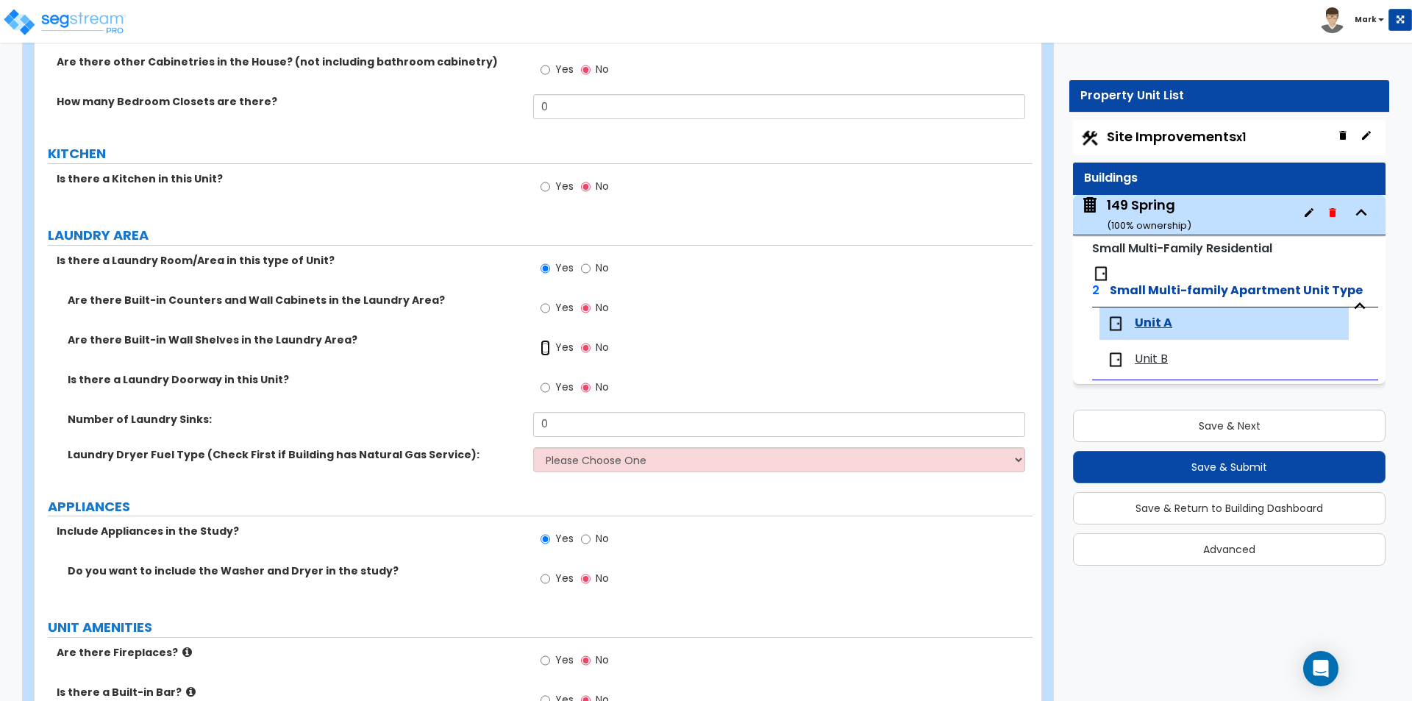
click at [549, 344] on input "Yes" at bounding box center [546, 348] width 10 height 16
radio input "true"
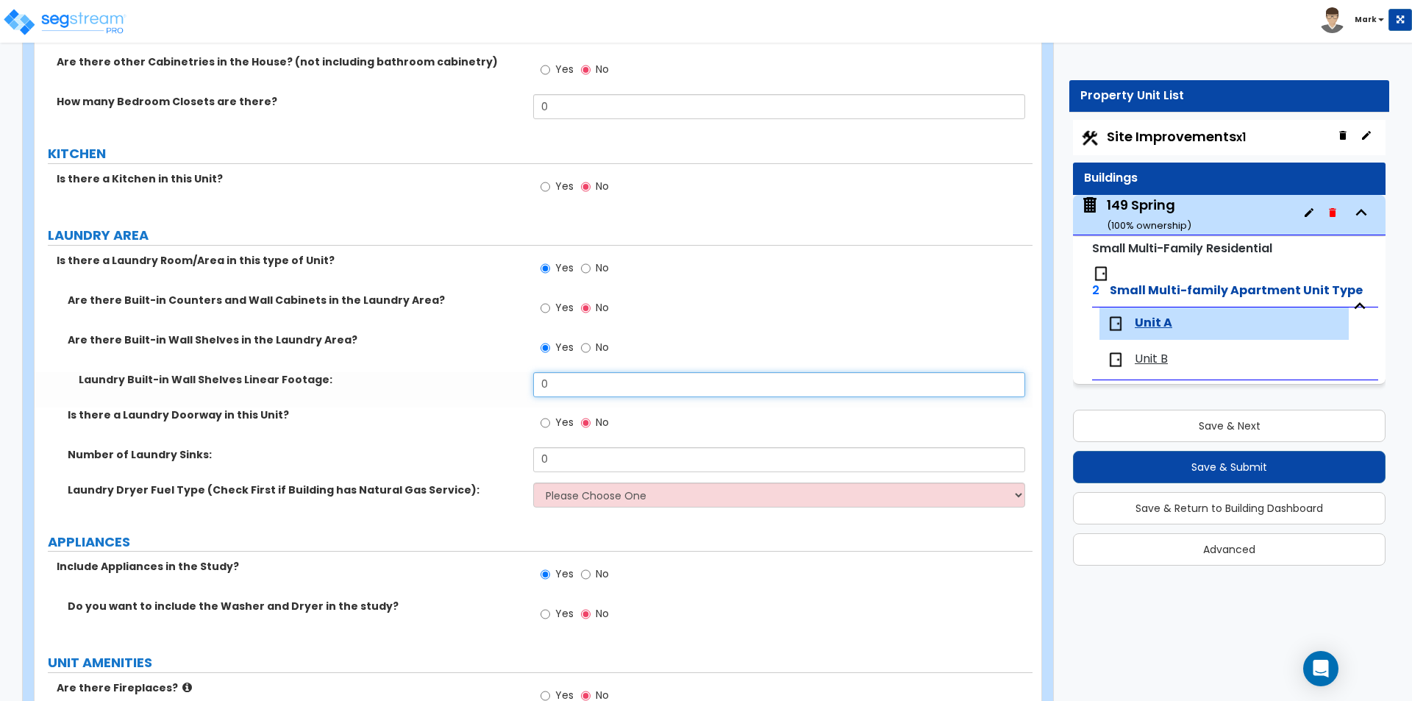
click at [579, 384] on input "0" at bounding box center [778, 384] width 491 height 25
type input "5"
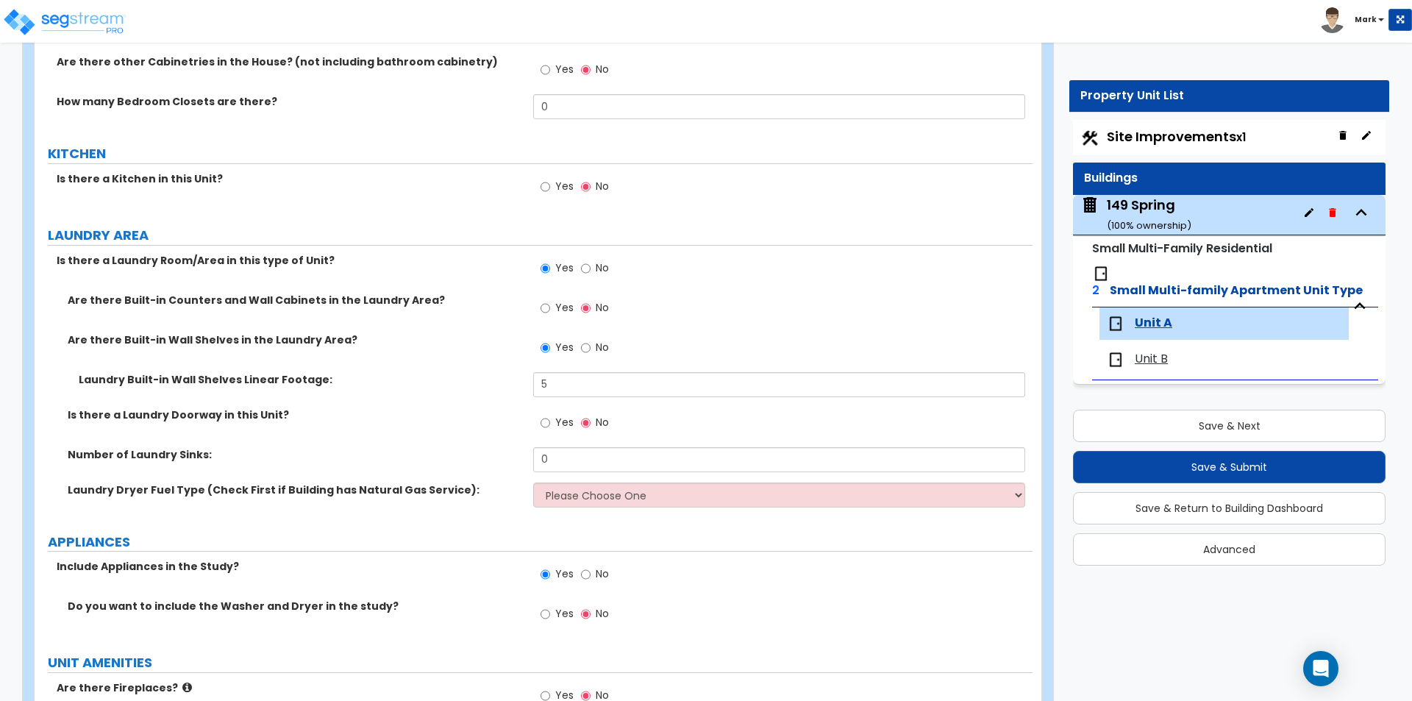
click at [496, 394] on div "Laundry Built-in Wall Shelves Linear Footage: 5" at bounding box center [534, 389] width 998 height 35
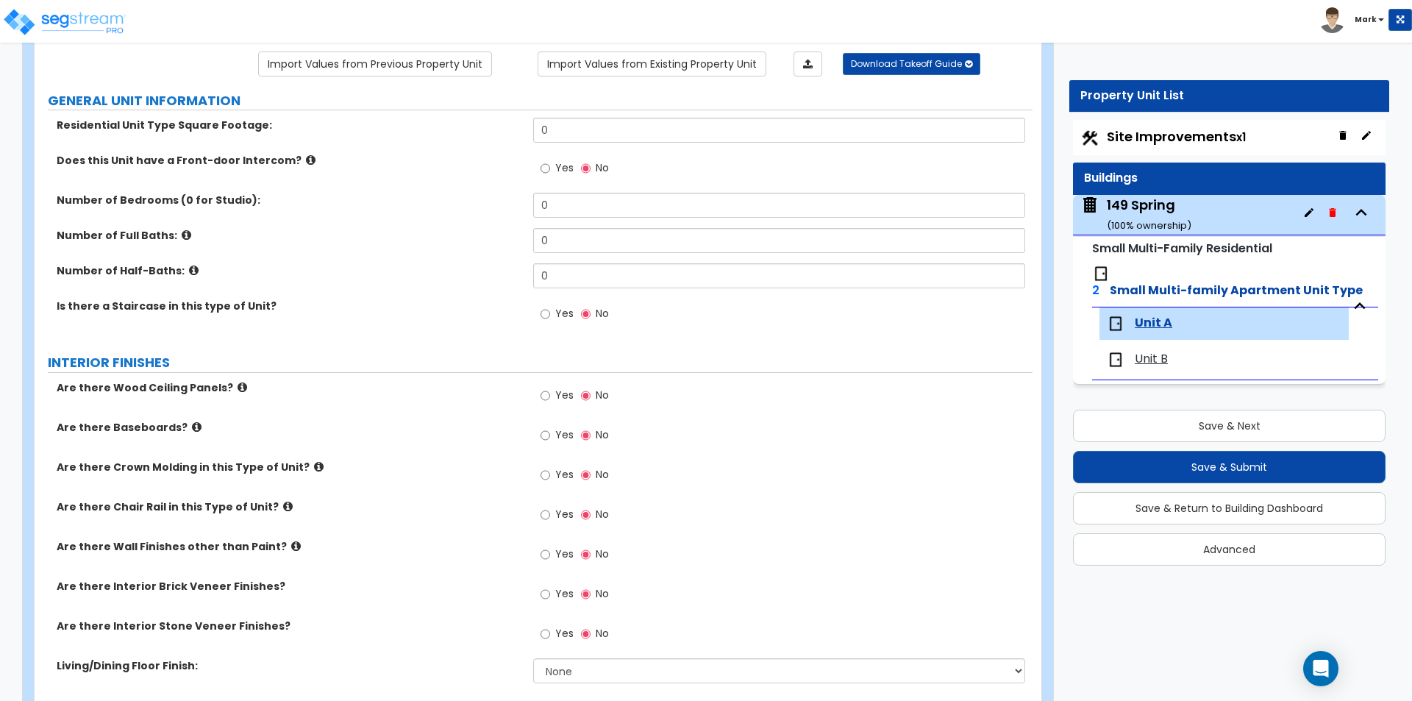
scroll to position [74, 0]
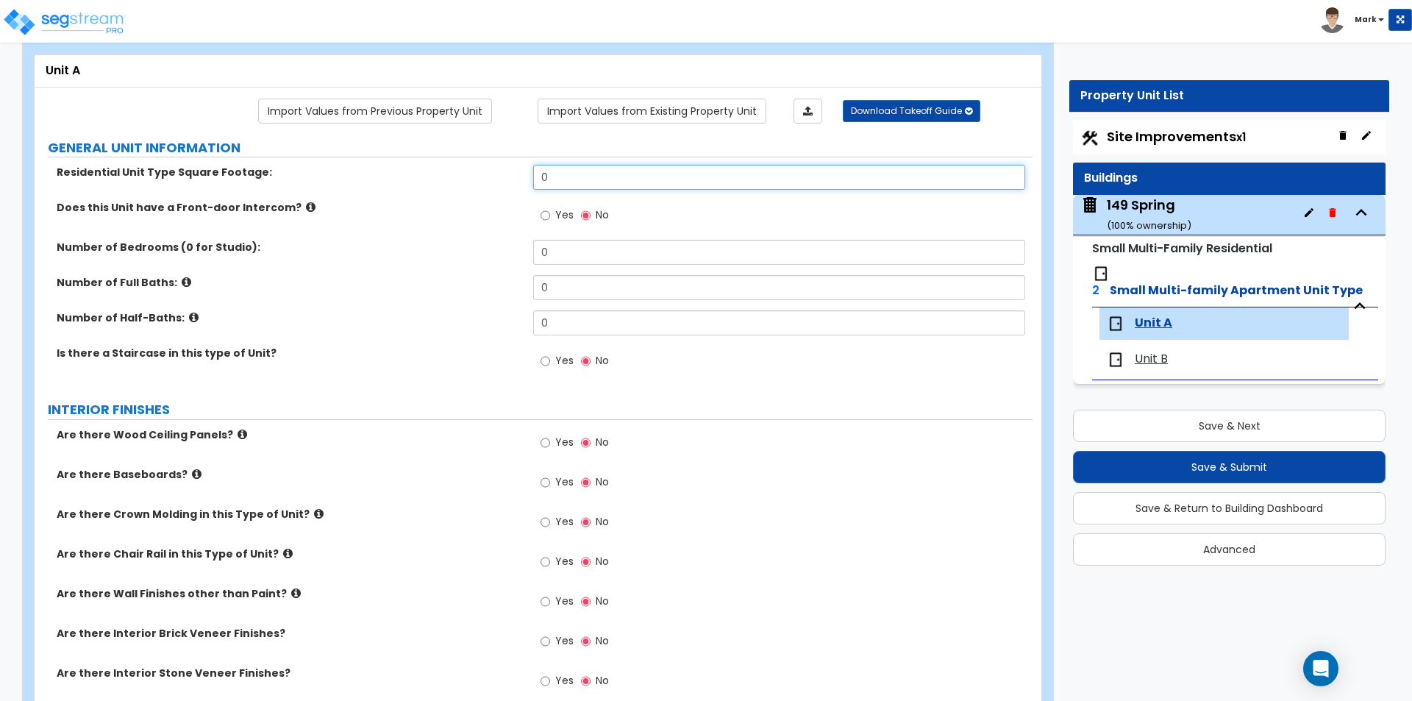
click at [569, 179] on input "0" at bounding box center [778, 177] width 491 height 25
type input "1,200"
click at [467, 256] on div "Number of Bedrooms (0 for Studio): 0" at bounding box center [534, 257] width 998 height 35
click at [545, 255] on input "0" at bounding box center [778, 252] width 491 height 25
type input "3"
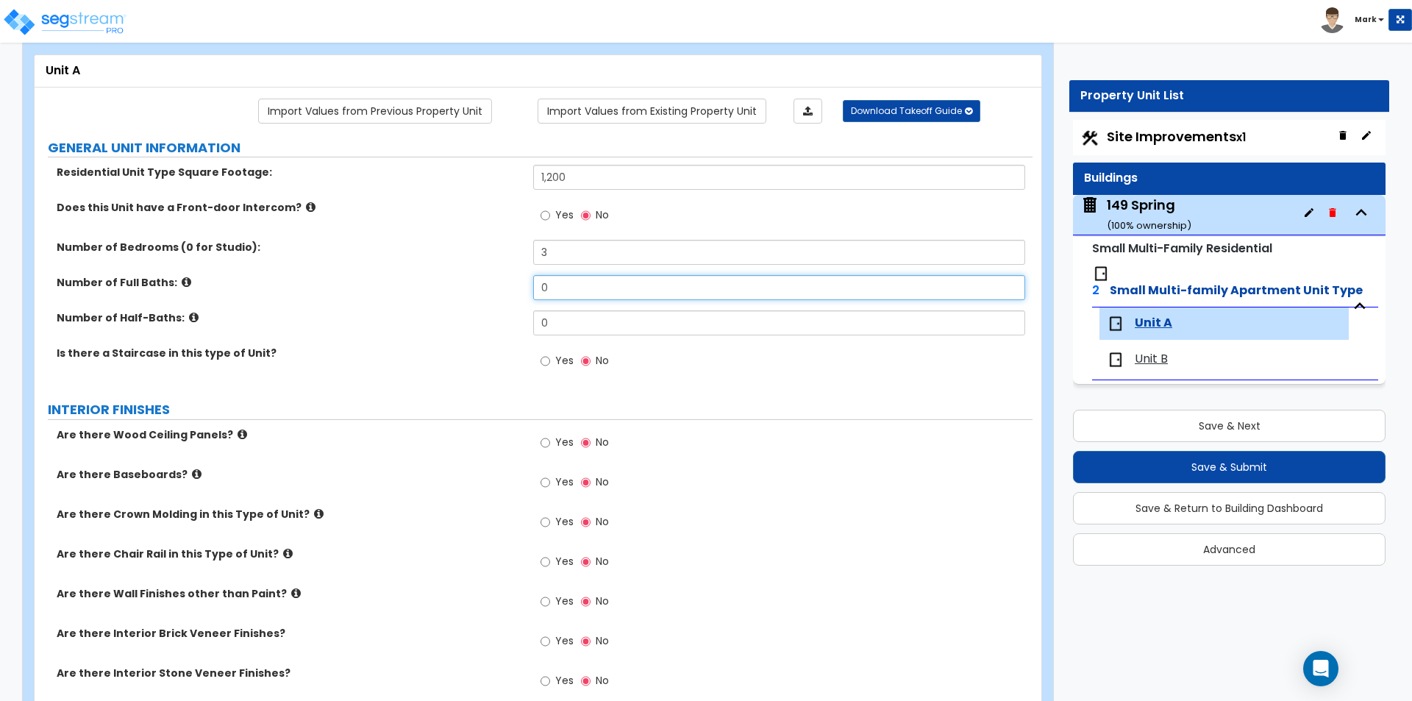
click at [558, 298] on input "0" at bounding box center [778, 287] width 491 height 25
click at [395, 285] on label "Number of Full Baths:" at bounding box center [290, 282] width 466 height 15
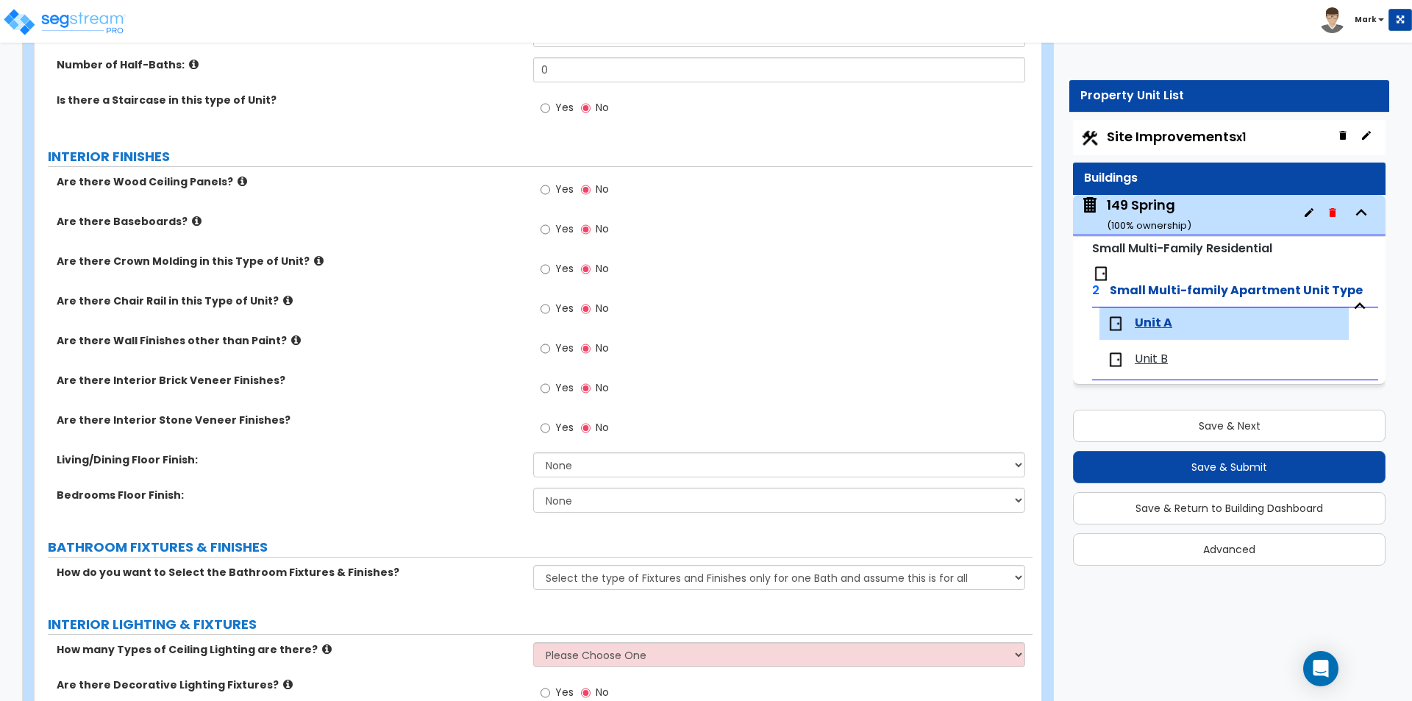
scroll to position [368, 0]
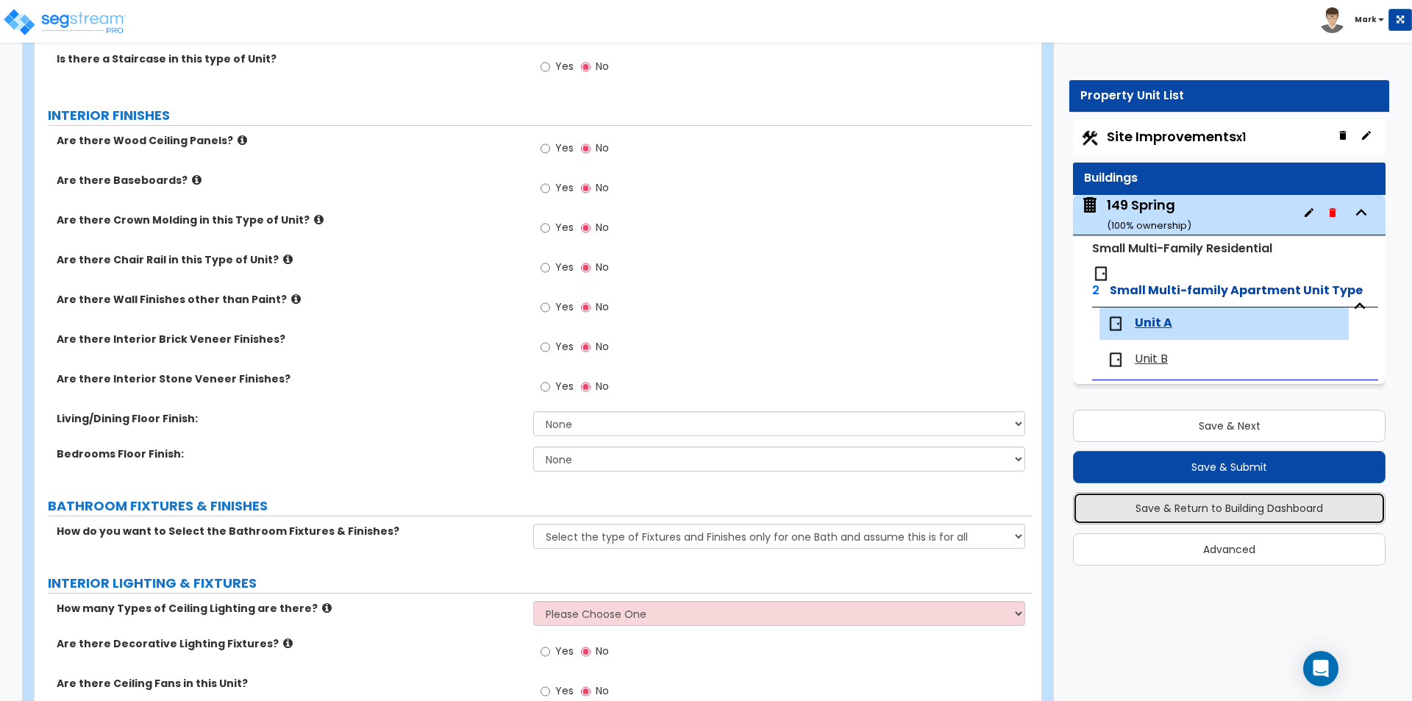
click at [1149, 496] on button "Save & Return to Building Dashboard" at bounding box center [1229, 508] width 313 height 32
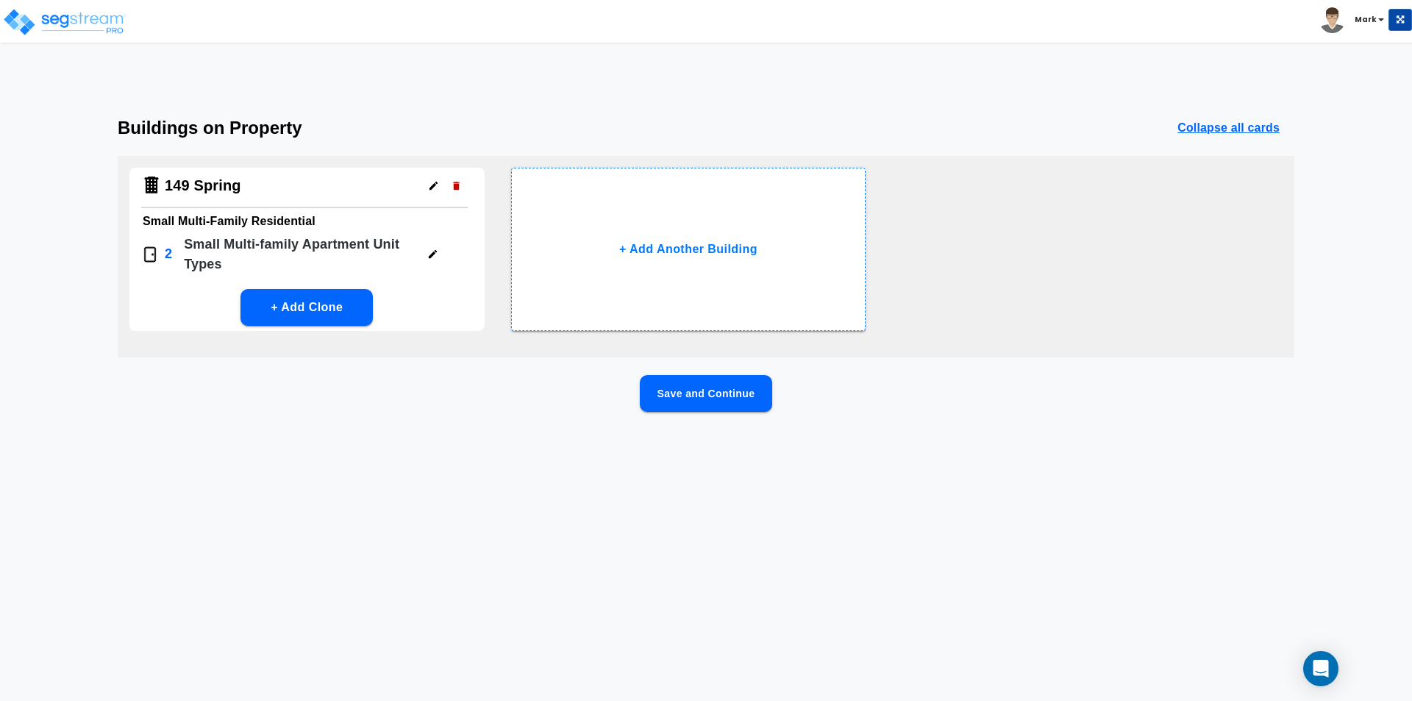
click at [532, 477] on html "Toggle navigation Mark x" at bounding box center [706, 238] width 1412 height 477
